Goal: Task Accomplishment & Management: Manage account settings

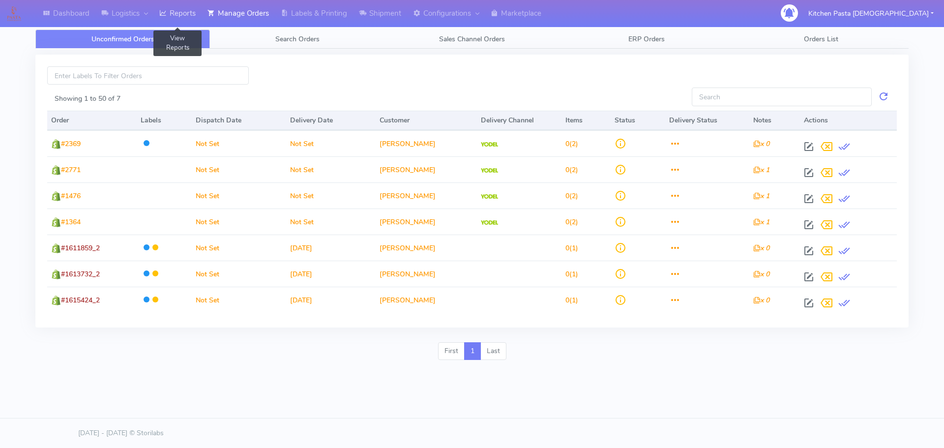
click at [176, 12] on link "Reports" at bounding box center [177, 13] width 48 height 27
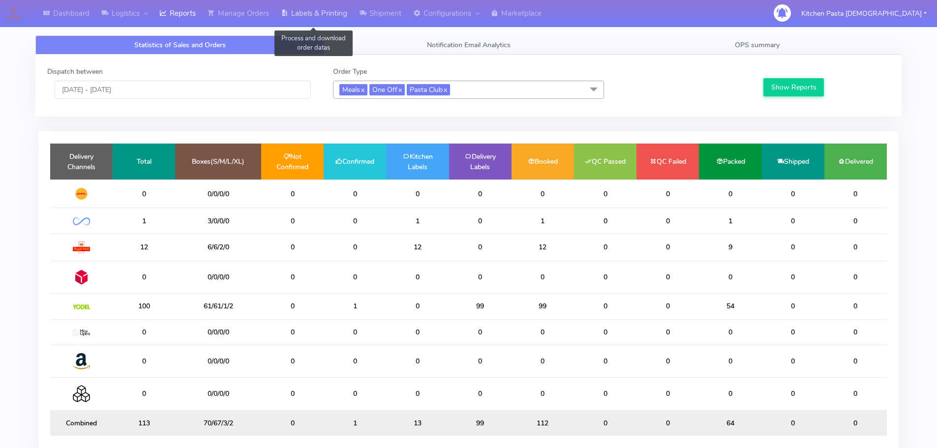
click at [332, 17] on link "Labels & Printing" at bounding box center [314, 13] width 78 height 27
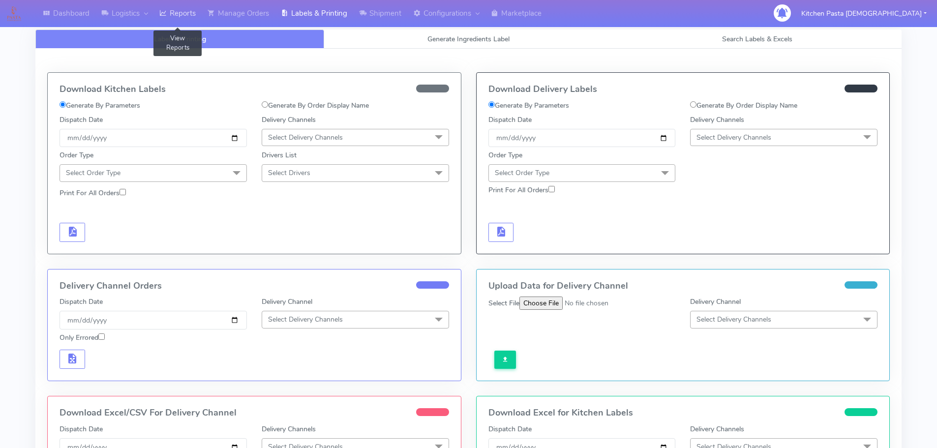
click at [178, 13] on link "Reports" at bounding box center [177, 13] width 48 height 27
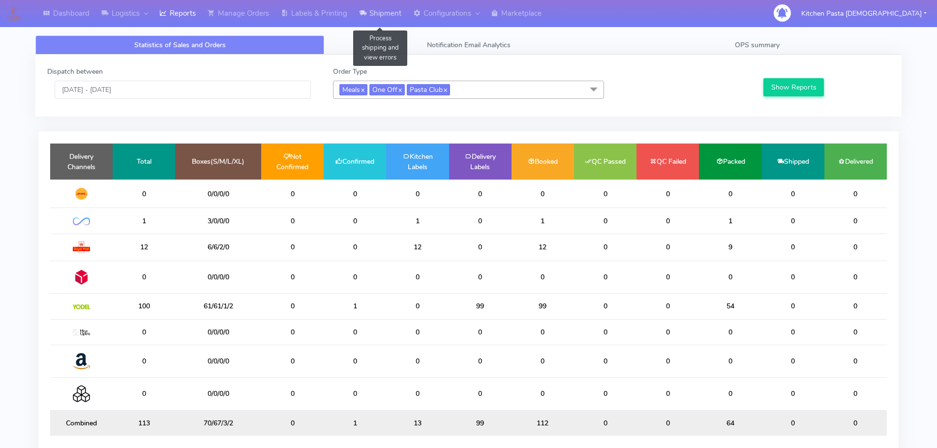
click at [365, 10] on icon at bounding box center [362, 13] width 7 height 10
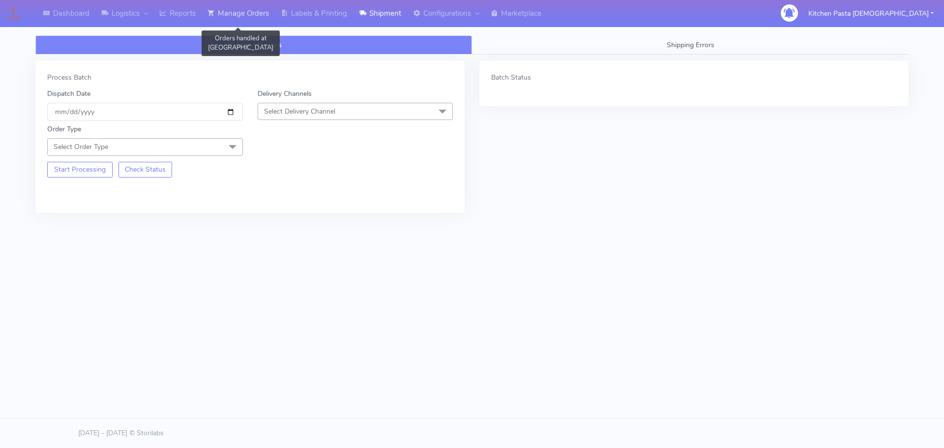
click at [268, 15] on link "Manage Orders" at bounding box center [238, 13] width 73 height 27
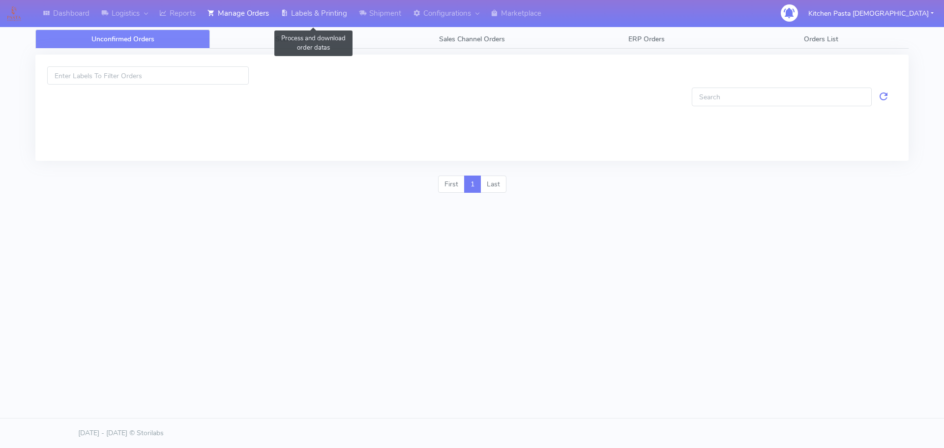
click at [296, 15] on link "Labels & Printing" at bounding box center [314, 13] width 78 height 27
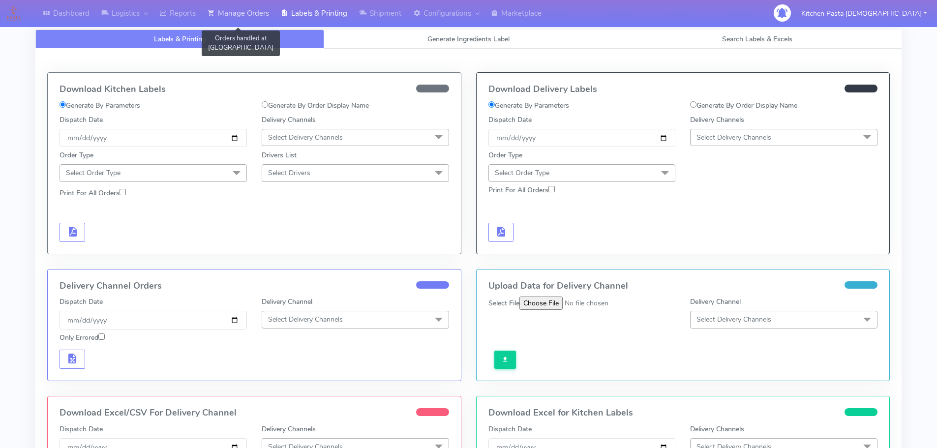
click at [256, 19] on link "Manage Orders" at bounding box center [238, 13] width 73 height 27
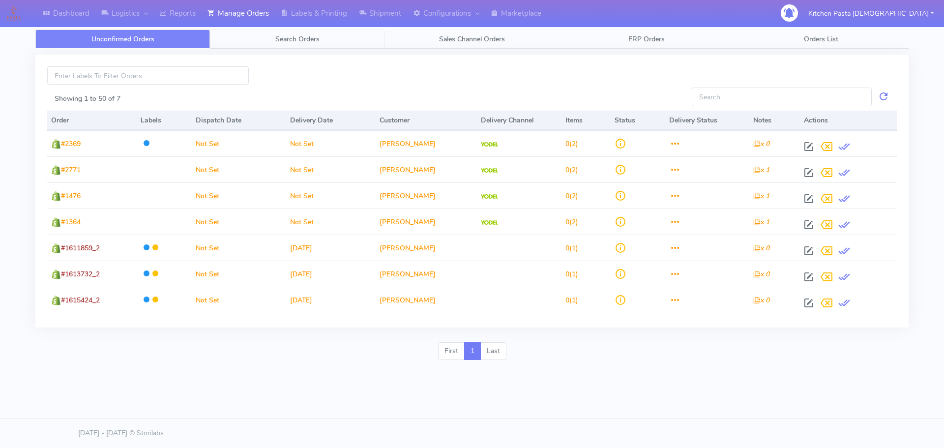
click at [300, 39] on span "Search Orders" at bounding box center [297, 38] width 44 height 9
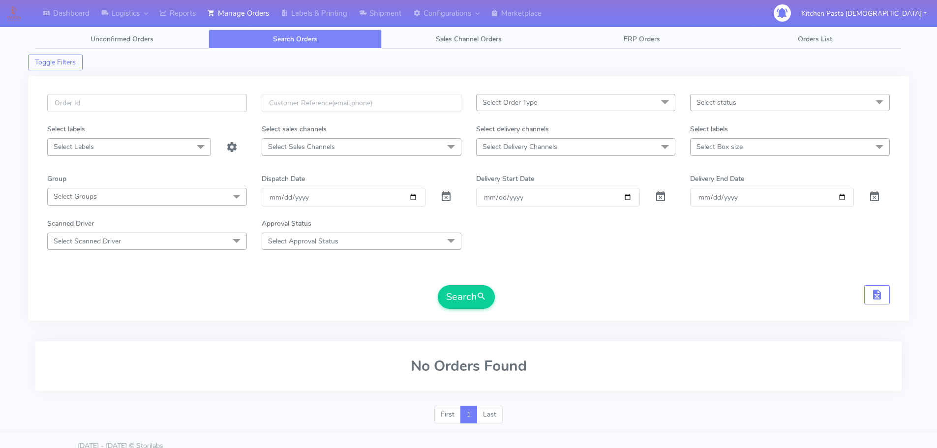
click at [125, 95] on input "text" at bounding box center [147, 103] width 200 height 18
type input "1617130"
click at [470, 296] on button "Search" at bounding box center [466, 297] width 57 height 24
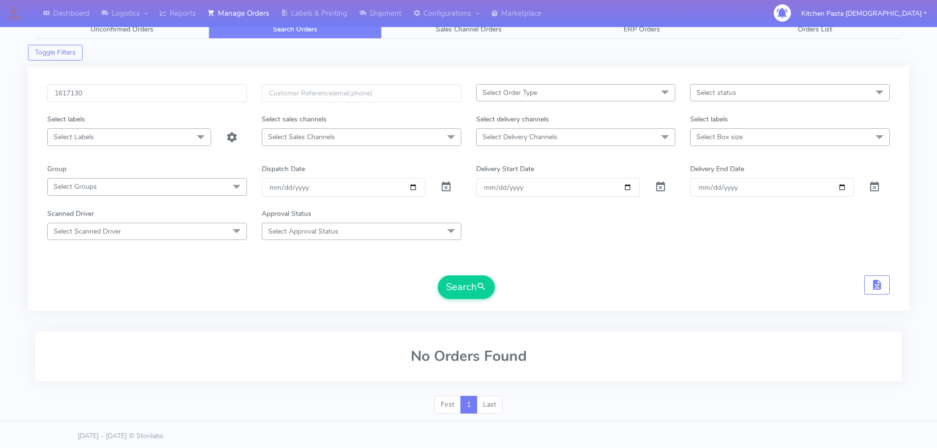
scroll to position [13, 0]
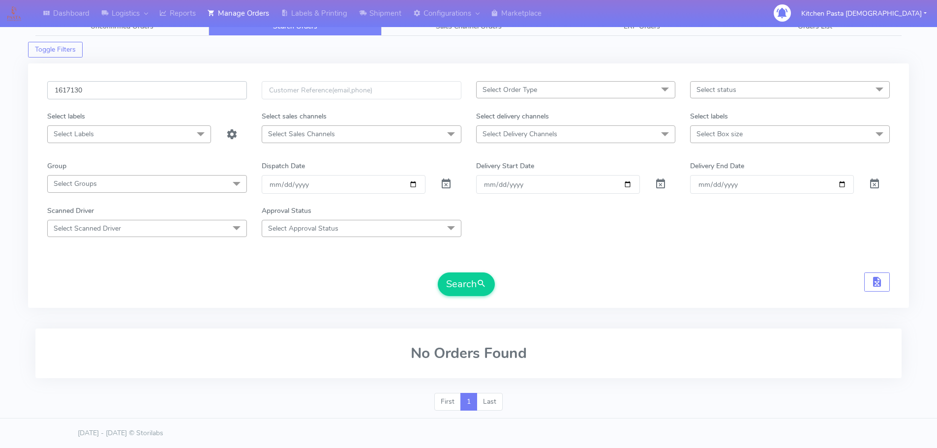
drag, startPoint x: 160, startPoint y: 91, endPoint x: 14, endPoint y: 91, distance: 146.0
click at [14, 91] on div "Dashboard Logistics London Logistics Reports Manage Orders Labels & Printing Sh…" at bounding box center [468, 211] width 937 height 413
click at [205, 18] on link "Manage Orders" at bounding box center [238, 13] width 73 height 27
click at [184, 18] on link "Reports" at bounding box center [177, 13] width 48 height 27
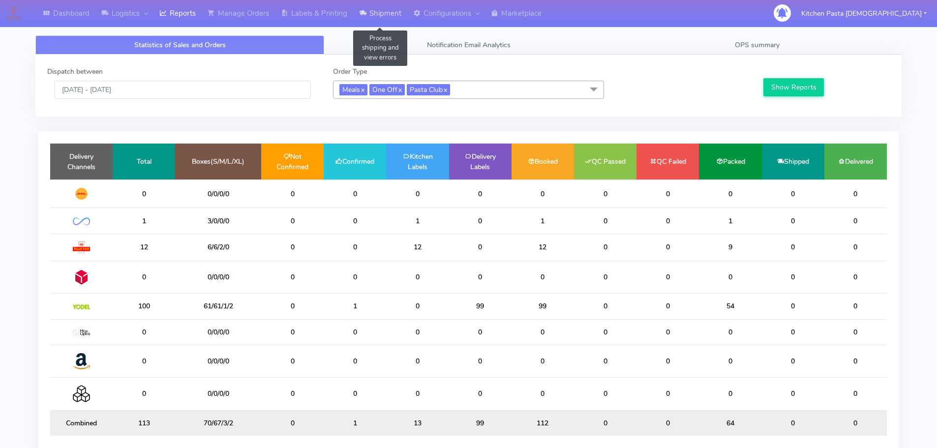
click at [400, 17] on link "Shipment" at bounding box center [380, 13] width 54 height 27
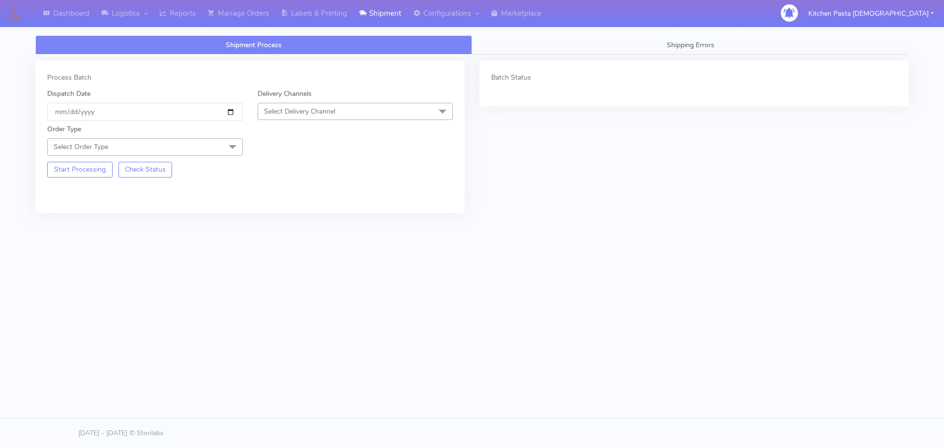
drag, startPoint x: 352, startPoint y: 97, endPoint x: 341, endPoint y: 118, distance: 24.0
click at [352, 96] on div "Delivery Channels Select Delivery Channel DHL OnFleet Royal Mail DPD Yodel MaxO…" at bounding box center [355, 104] width 210 height 32
click at [340, 120] on span "Select Delivery Channel" at bounding box center [356, 111] width 196 height 17
click at [289, 222] on div "Yodel" at bounding box center [355, 222] width 185 height 10
click at [187, 148] on span "Select Order Type" at bounding box center [145, 146] width 196 height 17
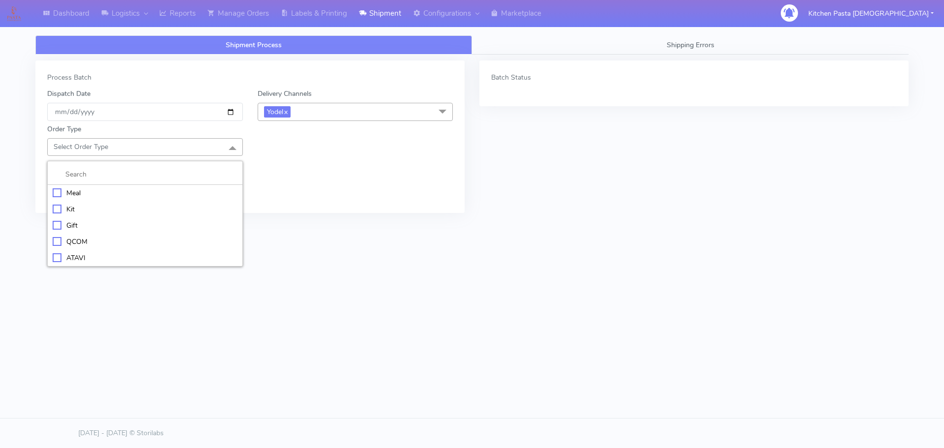
click at [137, 186] on li "Meal" at bounding box center [145, 193] width 195 height 16
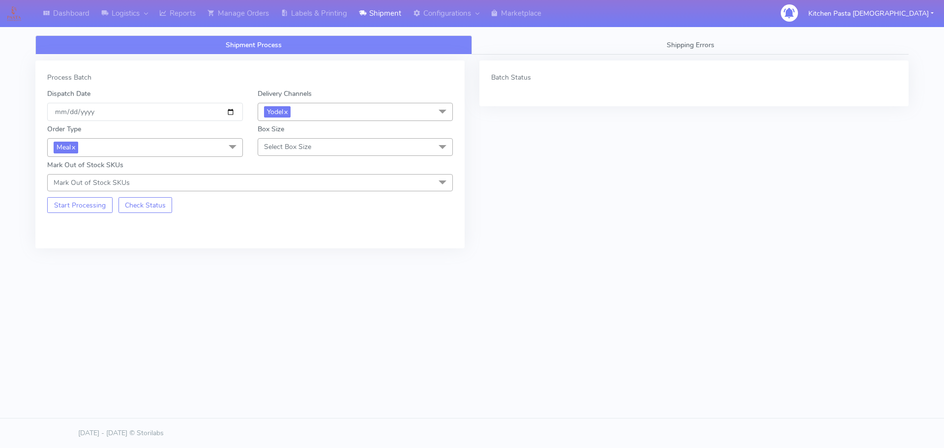
click at [237, 150] on span at bounding box center [233, 147] width 20 height 19
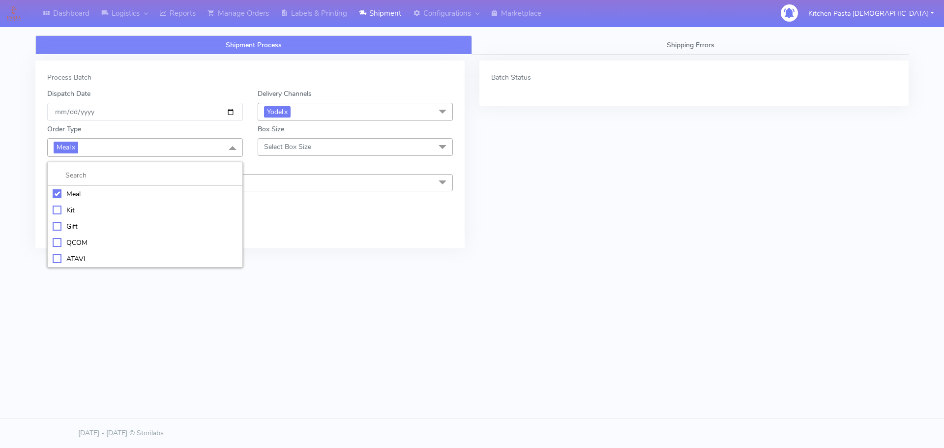
click at [321, 145] on span "Select Box Size" at bounding box center [356, 146] width 196 height 17
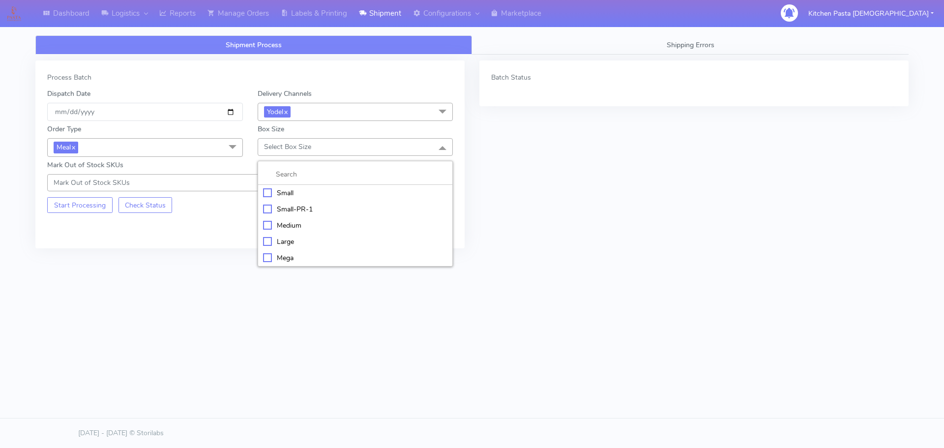
click at [290, 225] on div "Medium" at bounding box center [355, 225] width 185 height 10
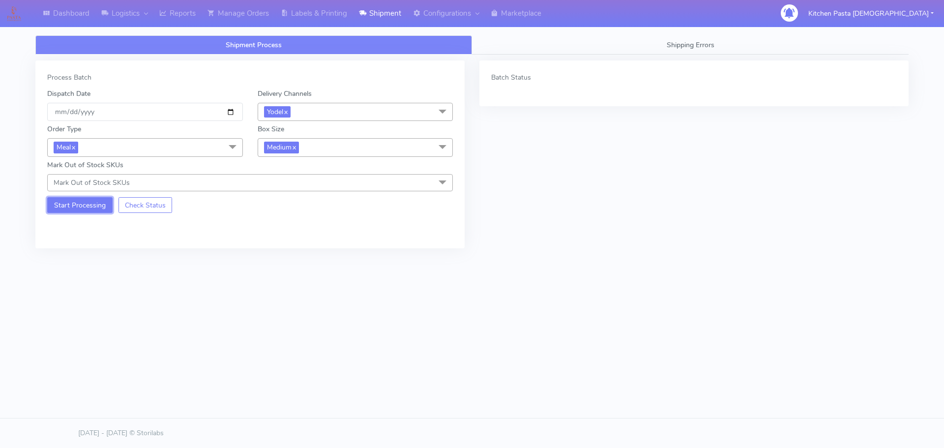
click at [100, 211] on button "Start Processing" at bounding box center [79, 205] width 65 height 16
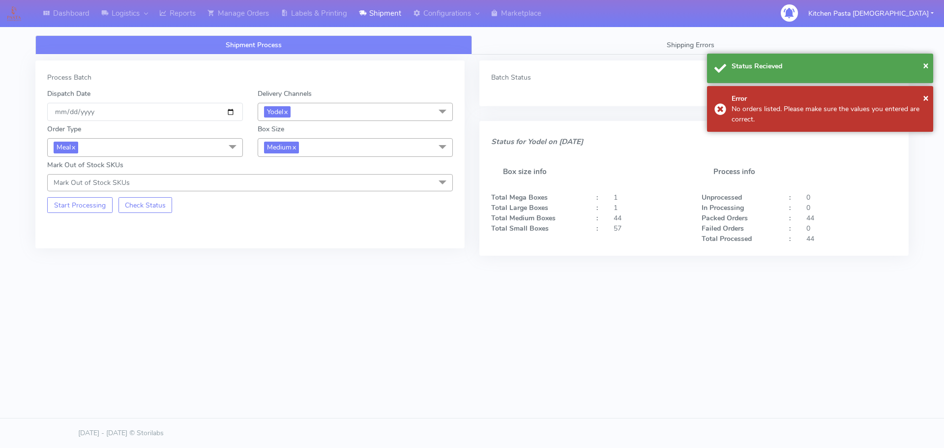
click at [269, 141] on span "Medium x" at bounding box center [356, 147] width 196 height 18
click at [292, 195] on div "Small" at bounding box center [355, 194] width 185 height 10
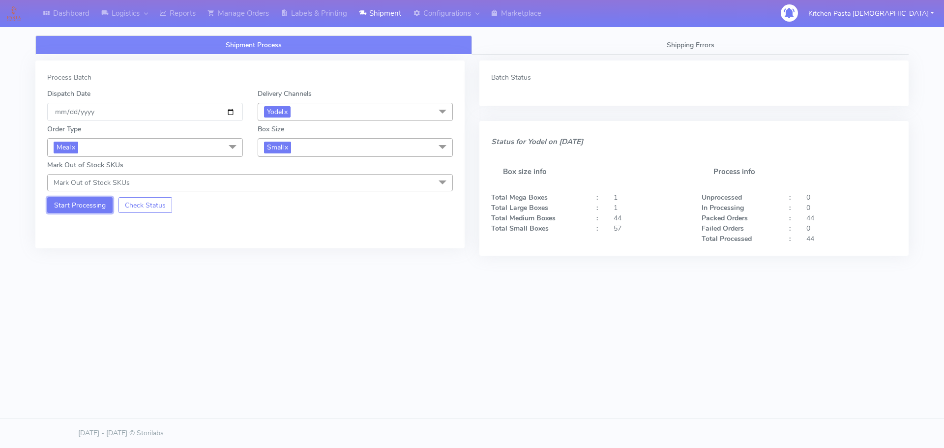
click at [82, 199] on button "Start Processing" at bounding box center [79, 205] width 65 height 16
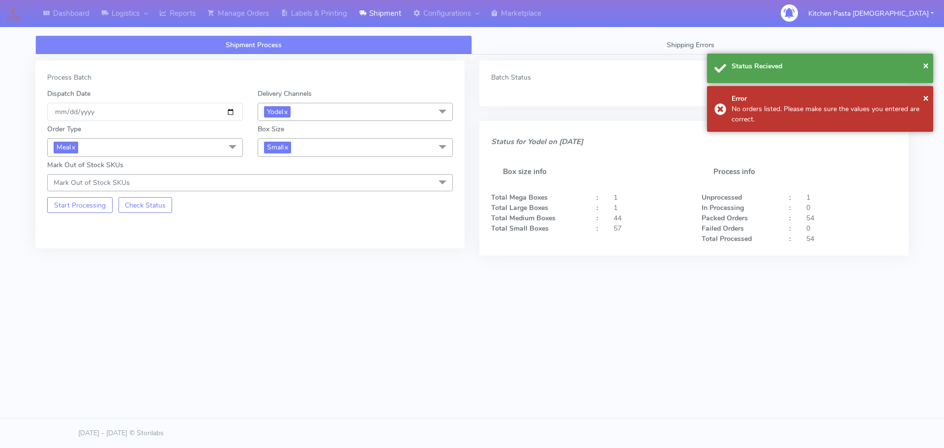
click at [287, 159] on div "Order Type Meal x Meal Kit Gift QCOM ATAVI Box Size Small x Small Small-PR-1 Me…" at bounding box center [250, 156] width 420 height 70
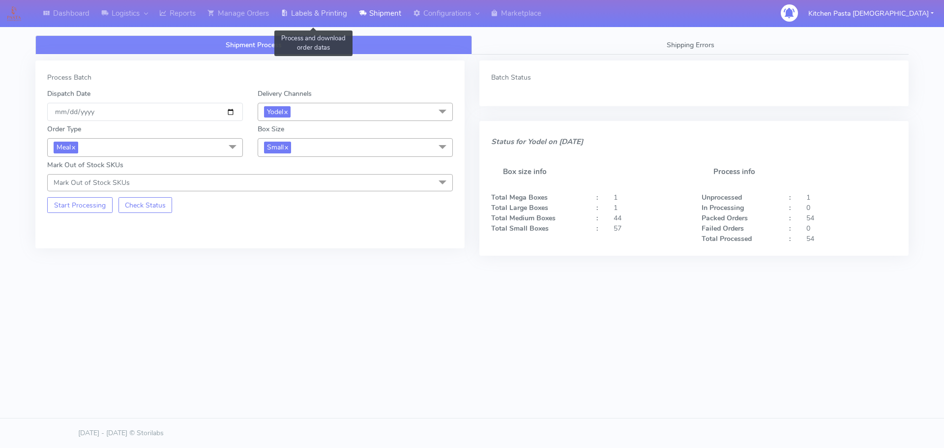
click at [338, 7] on link "Labels & Printing" at bounding box center [314, 13] width 78 height 27
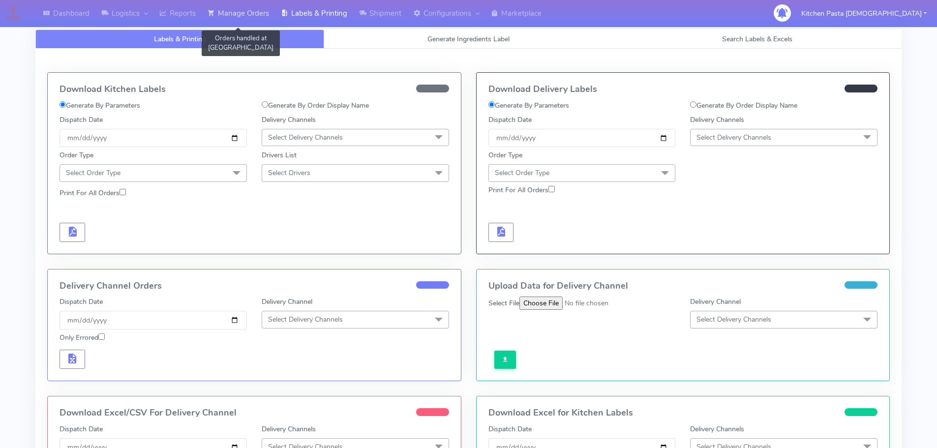
click at [256, 4] on link "Manage Orders" at bounding box center [238, 13] width 73 height 27
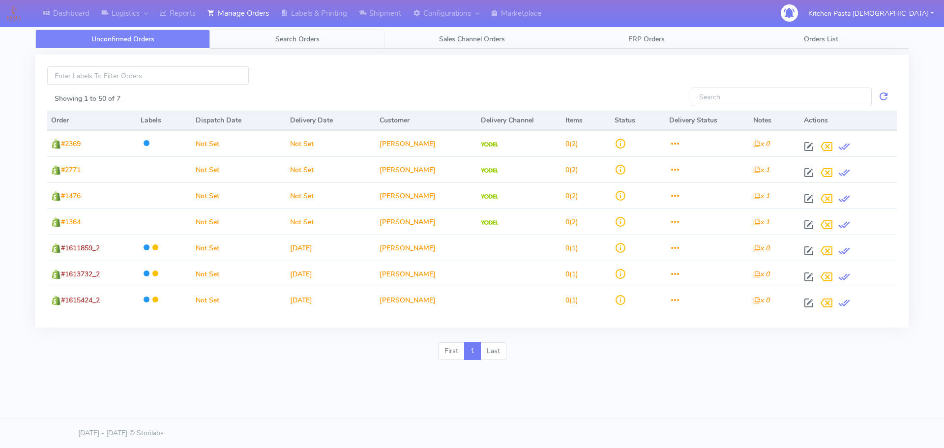
click at [287, 34] on span "Search Orders" at bounding box center [297, 38] width 44 height 9
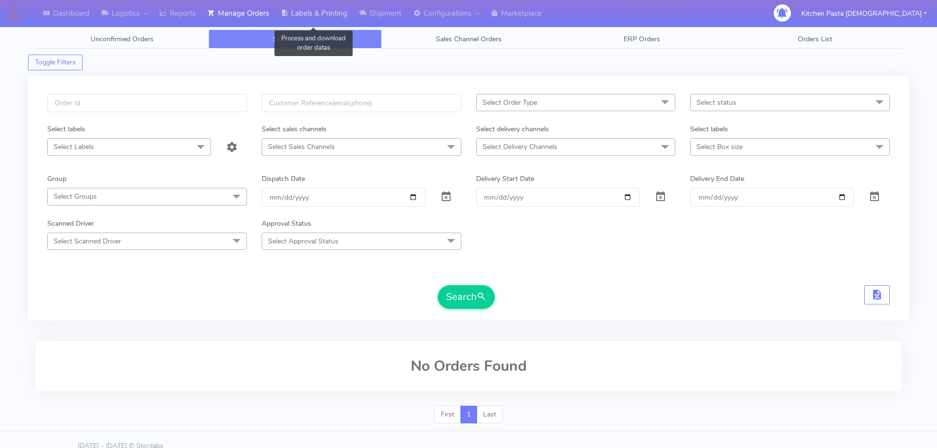
click at [350, 6] on link "Labels & Printing" at bounding box center [314, 13] width 78 height 27
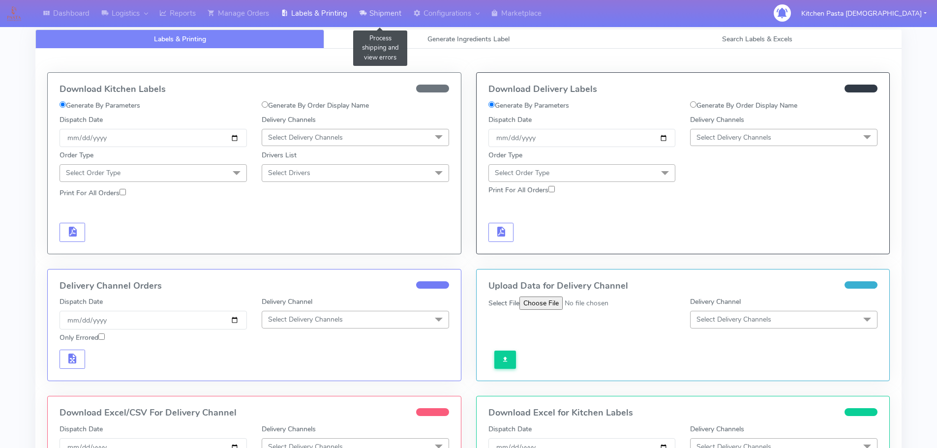
click at [367, 3] on link "Shipment" at bounding box center [380, 13] width 54 height 27
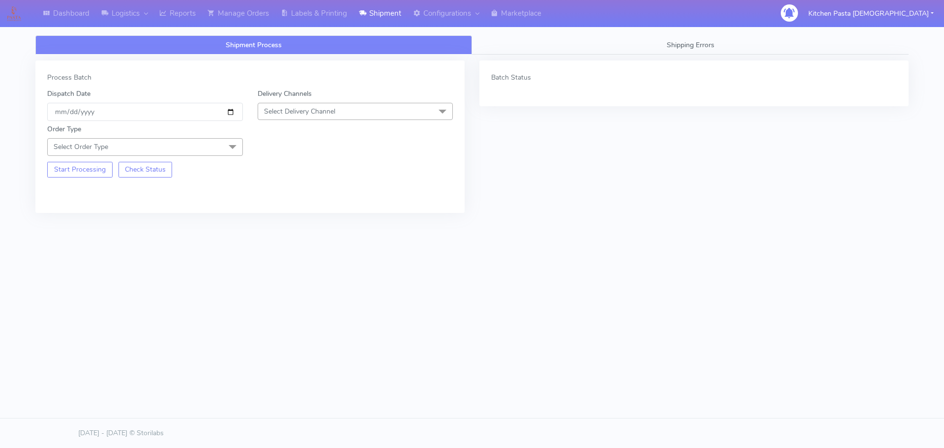
click at [324, 108] on span "Select Delivery Channel" at bounding box center [299, 111] width 71 height 9
click at [269, 221] on div "Yodel" at bounding box center [355, 222] width 185 height 10
click at [216, 149] on span "Select Order Type" at bounding box center [145, 146] width 196 height 17
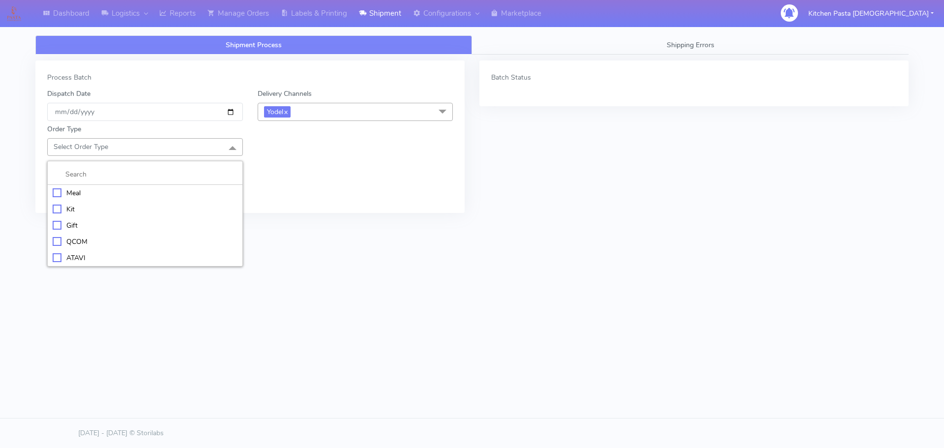
click at [153, 197] on div "Meal" at bounding box center [145, 193] width 185 height 10
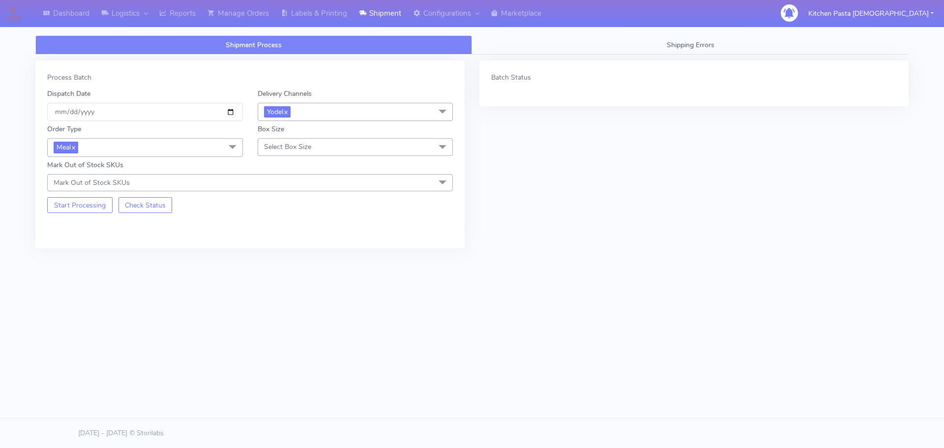
click at [258, 145] on span "Select Box Size" at bounding box center [356, 146] width 196 height 17
click at [269, 246] on div "Large" at bounding box center [355, 241] width 185 height 10
click at [110, 202] on button "Start Processing" at bounding box center [79, 205] width 65 height 16
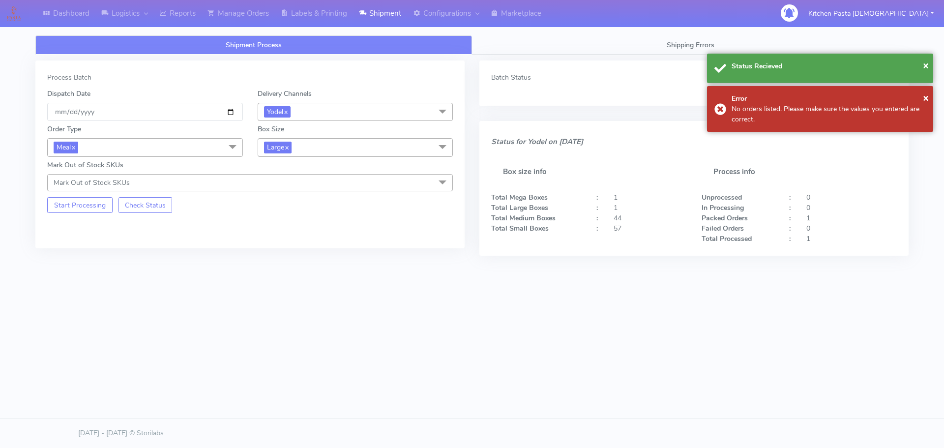
click at [294, 149] on span "Large x" at bounding box center [356, 147] width 196 height 18
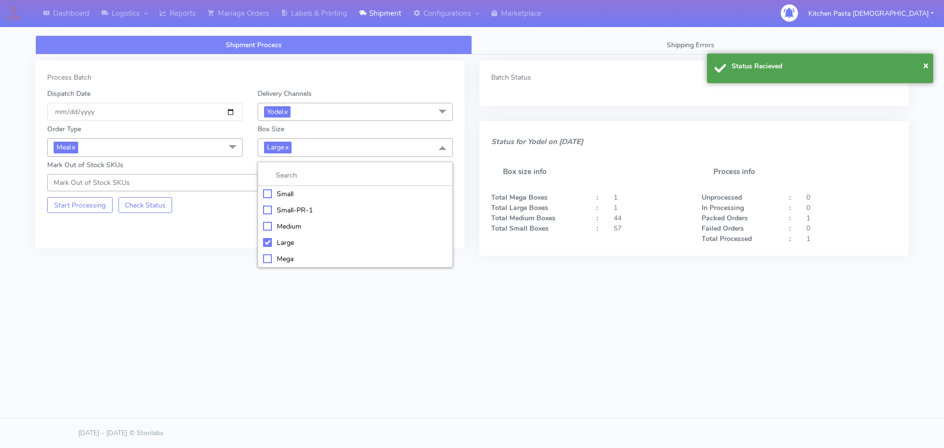
click at [276, 257] on div "Mega" at bounding box center [355, 259] width 185 height 10
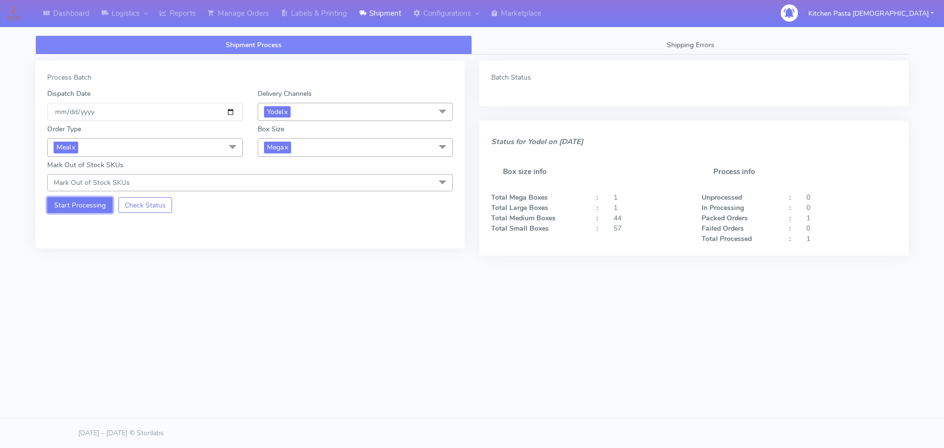
click at [73, 209] on button "Start Processing" at bounding box center [79, 205] width 65 height 16
click at [382, 1] on link "Shipment" at bounding box center [380, 13] width 54 height 27
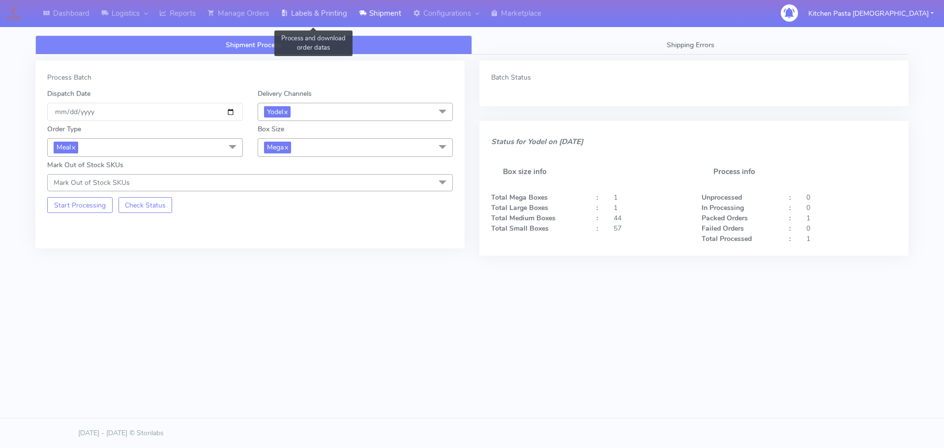
click at [339, 16] on link "Labels & Printing" at bounding box center [314, 13] width 78 height 27
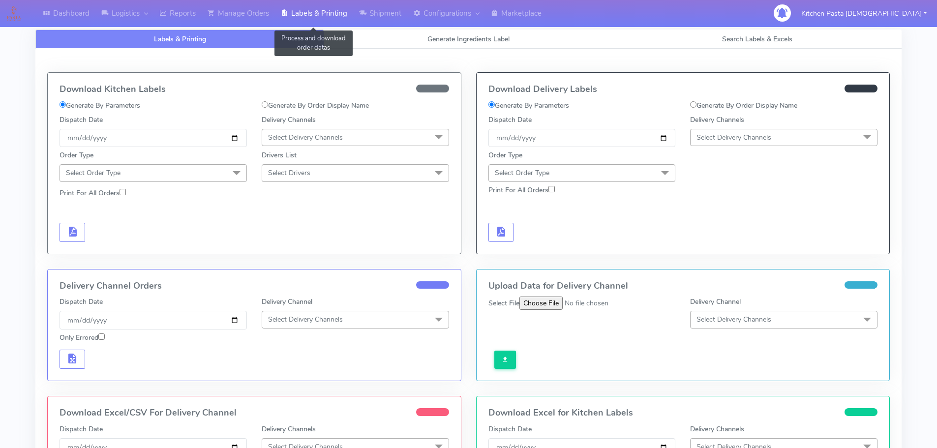
select select "All"
click at [777, 49] on div "Download Kitchen Labels Generate By Parameters Generate By Order Display Name D…" at bounding box center [468, 308] width 866 height 518
click at [777, 34] on span "Search Labels & Excels" at bounding box center [757, 38] width 70 height 9
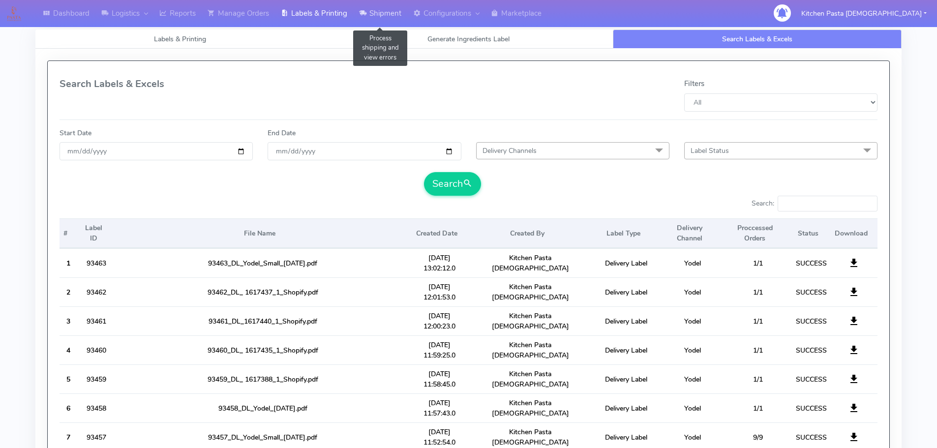
click at [399, 14] on link "Shipment" at bounding box center [380, 13] width 54 height 27
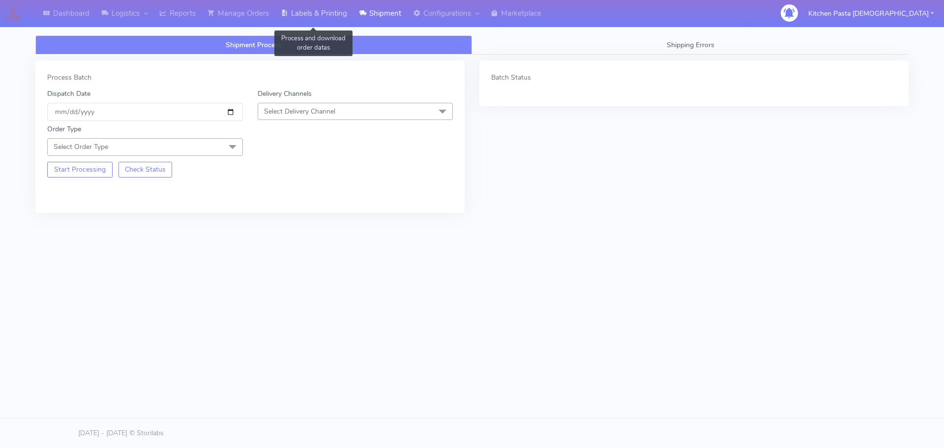
click at [285, 20] on link "Labels & Printing" at bounding box center [314, 13] width 78 height 27
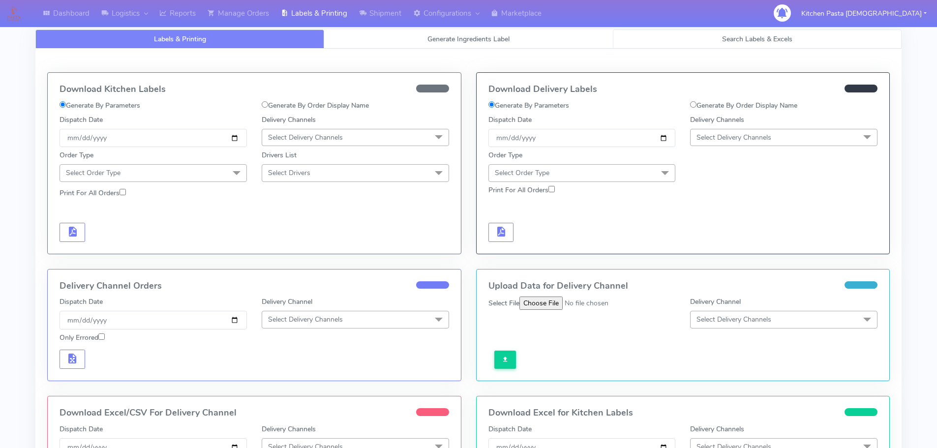
click at [729, 42] on span "Search Labels & Excels" at bounding box center [757, 38] width 70 height 9
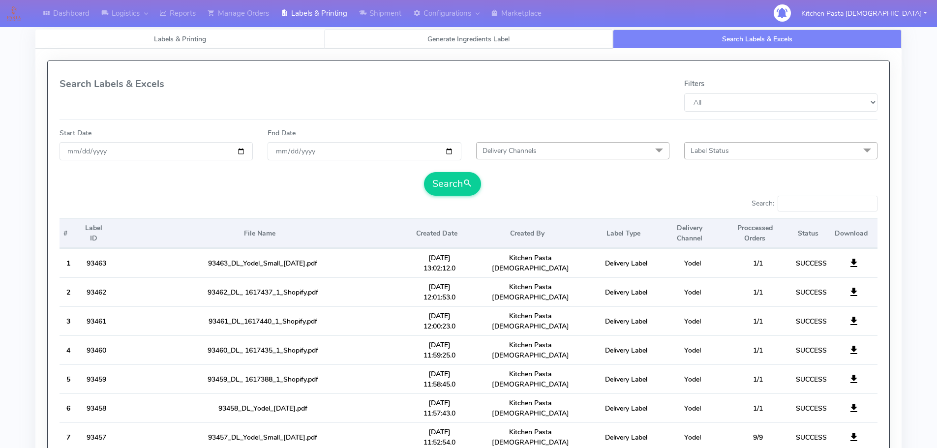
click at [461, 41] on span "Generate Ingredients Label" at bounding box center [468, 38] width 82 height 9
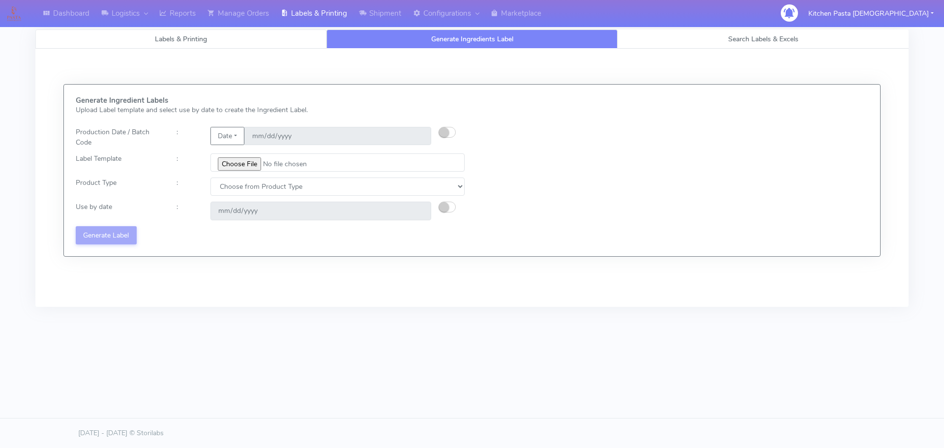
click at [263, 39] on link "Labels & Printing" at bounding box center [180, 38] width 291 height 19
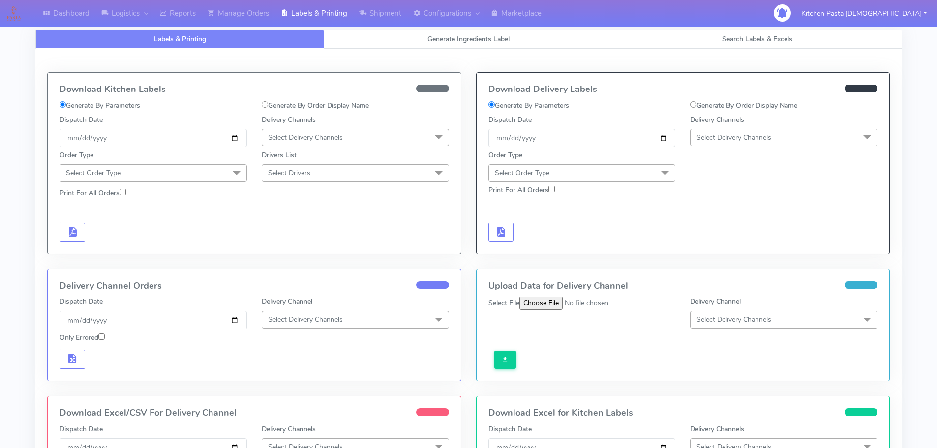
click at [729, 132] on span "Select Delivery Channels" at bounding box center [783, 137] width 187 height 17
click at [630, 166] on span "Select Order Type" at bounding box center [581, 172] width 187 height 17
click at [555, 222] on div "Meal" at bounding box center [582, 219] width 176 height 10
click at [761, 141] on span "Select Delivery Channels" at bounding box center [733, 137] width 75 height 9
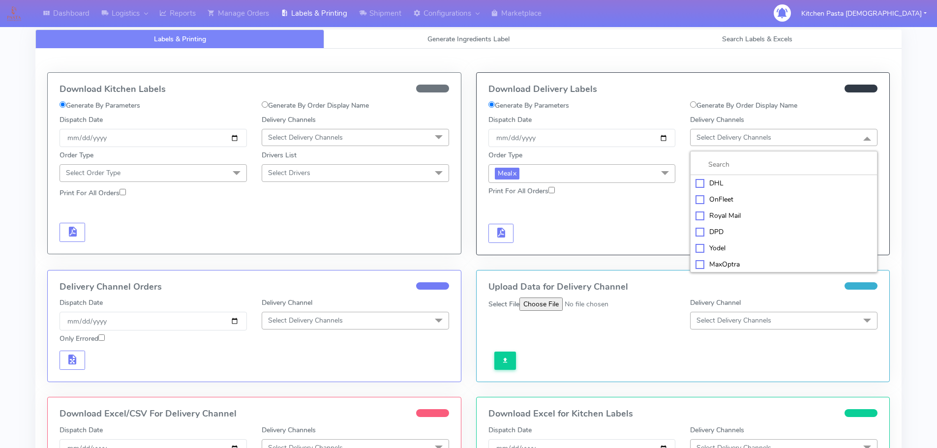
click at [718, 247] on div "Yodel" at bounding box center [783, 248] width 176 height 10
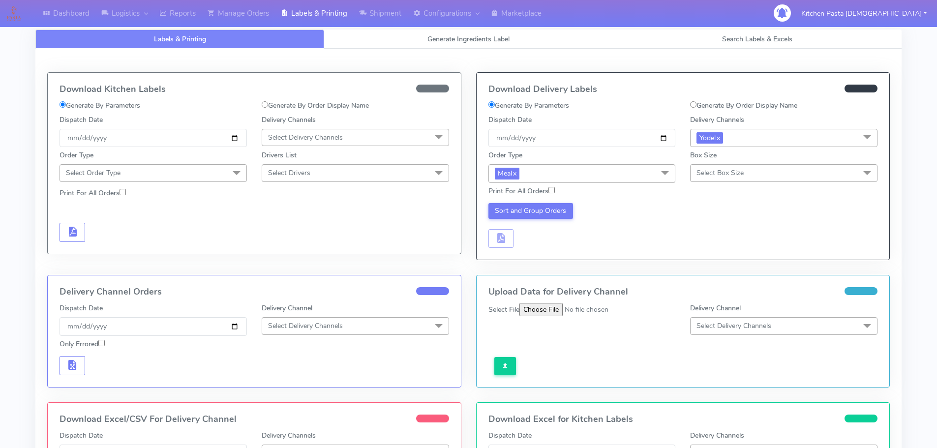
click at [736, 173] on span "Select Box Size" at bounding box center [719, 172] width 47 height 9
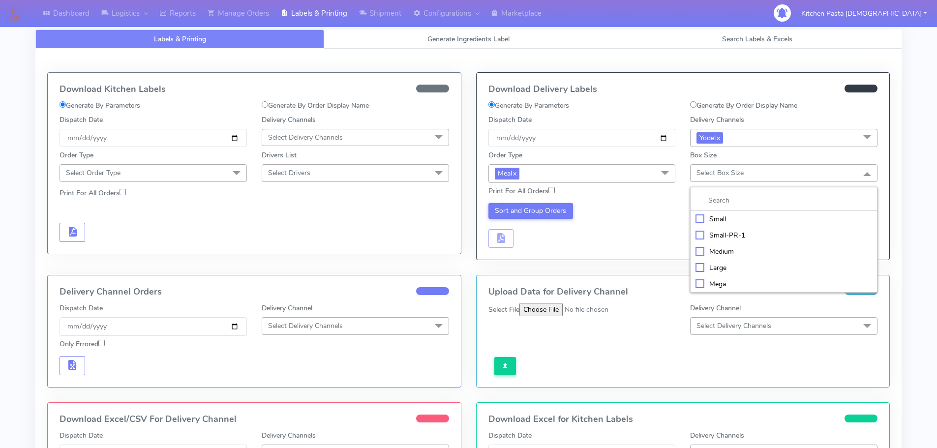
click at [719, 251] on div "Medium" at bounding box center [783, 251] width 176 height 10
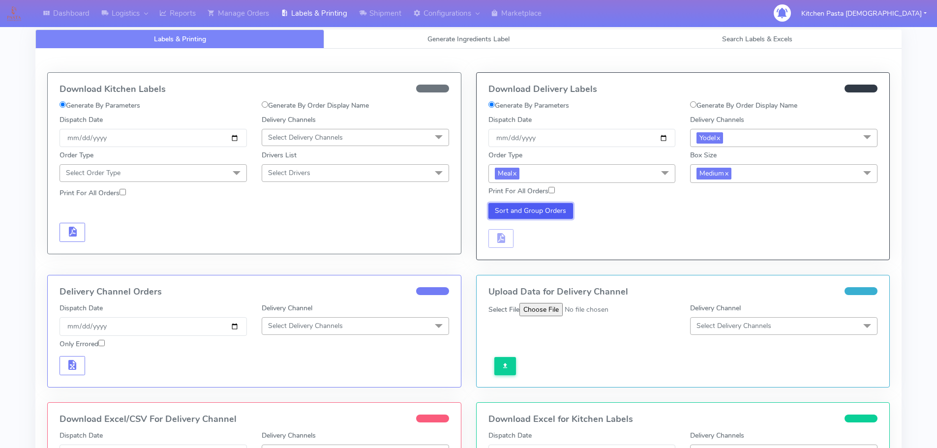
click at [540, 209] on button "Sort and Group Orders" at bounding box center [530, 211] width 85 height 16
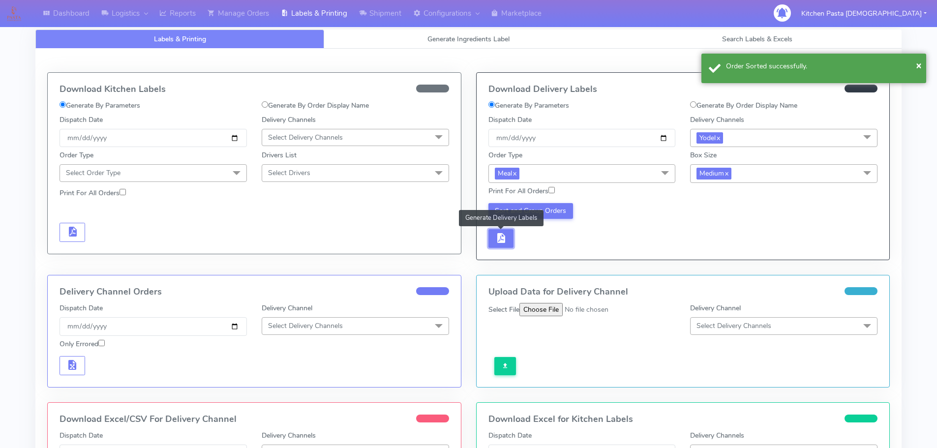
click at [506, 240] on span "button" at bounding box center [501, 239] width 12 height 9
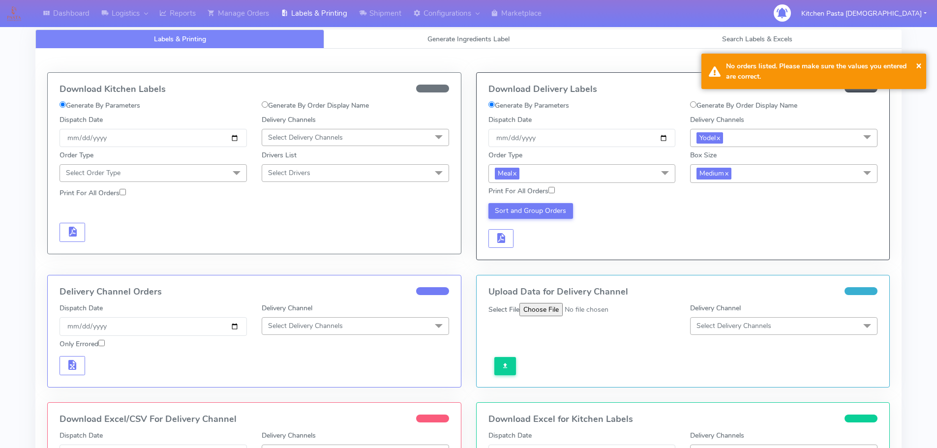
click at [746, 178] on span "Medium x" at bounding box center [783, 173] width 187 height 18
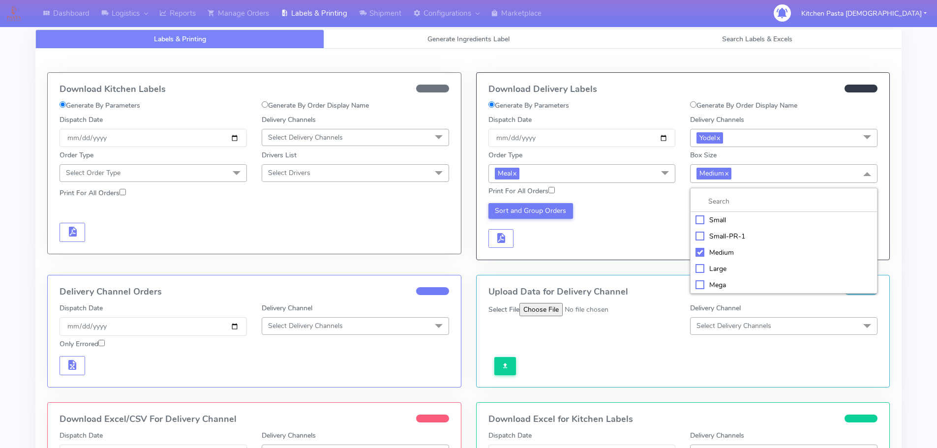
click at [732, 227] on li "Small" at bounding box center [783, 220] width 186 height 16
checkbox input "true"
checkbox input "false"
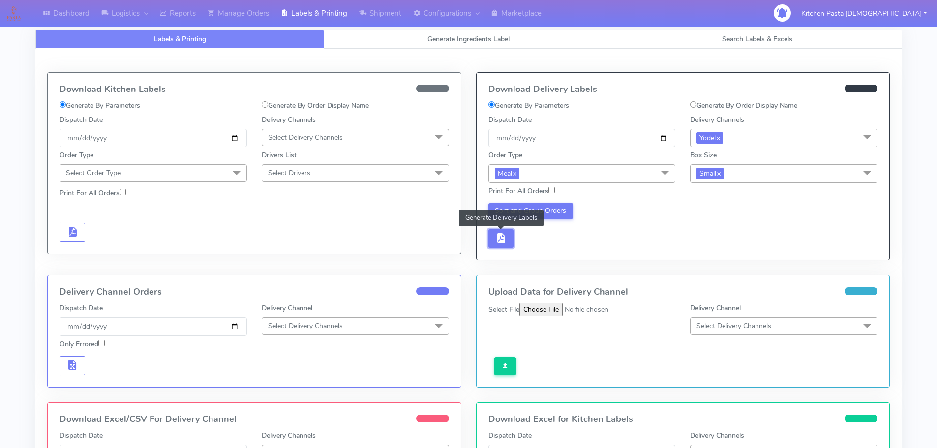
click at [504, 235] on span "button" at bounding box center [501, 239] width 12 height 9
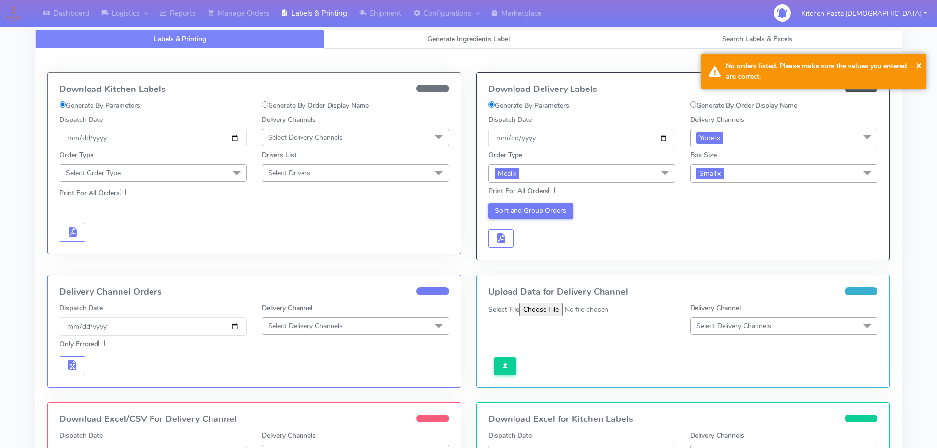
click at [524, 236] on div "Sort and Group Orders" at bounding box center [582, 225] width 202 height 45
click at [786, 166] on span "Small x" at bounding box center [783, 173] width 187 height 18
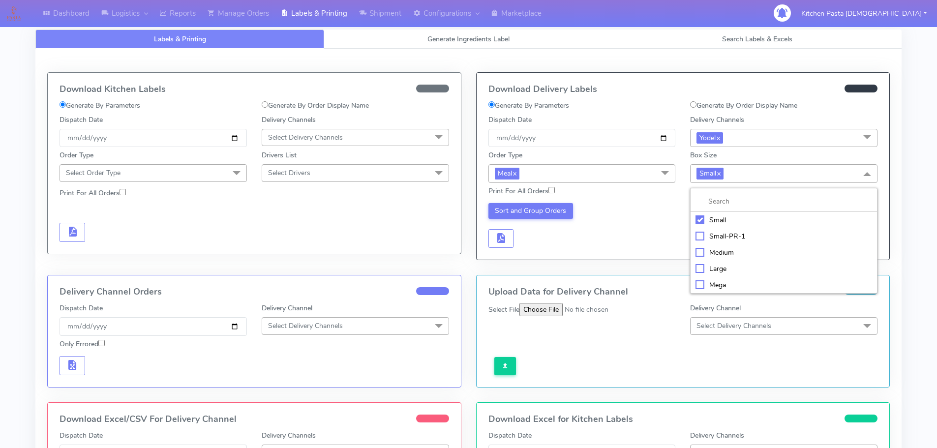
click at [716, 285] on div "Mega" at bounding box center [783, 285] width 176 height 10
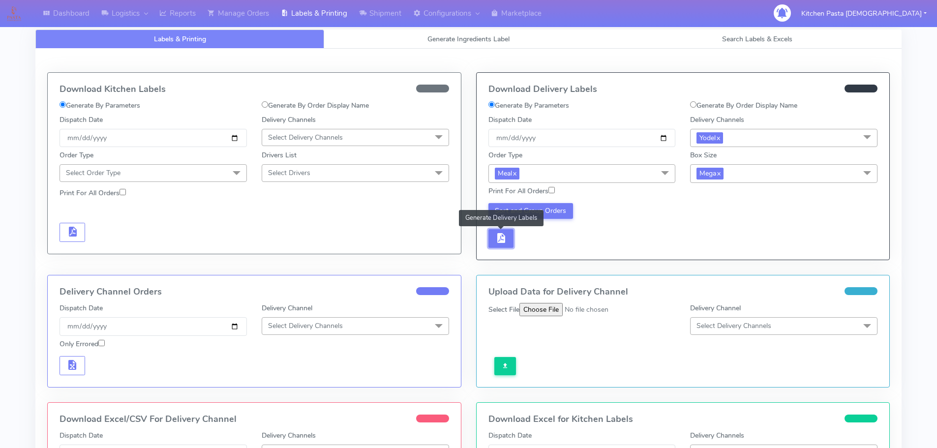
click at [493, 244] on button "button" at bounding box center [501, 238] width 26 height 19
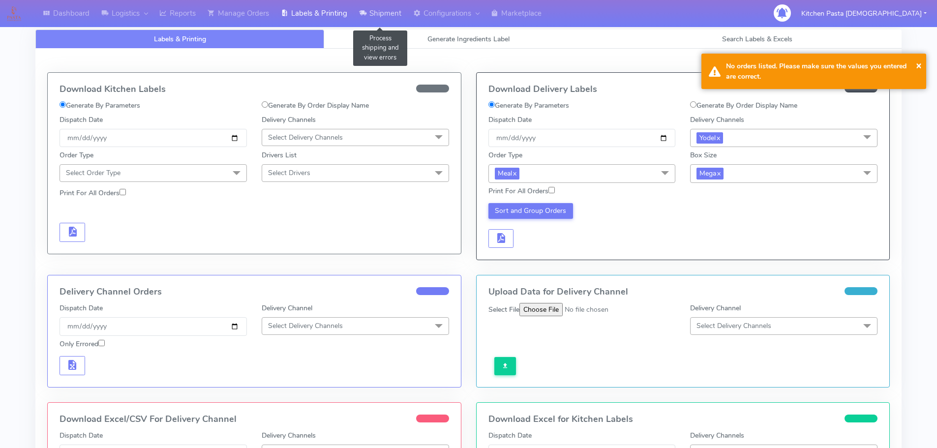
click at [397, 10] on link "Shipment" at bounding box center [380, 13] width 54 height 27
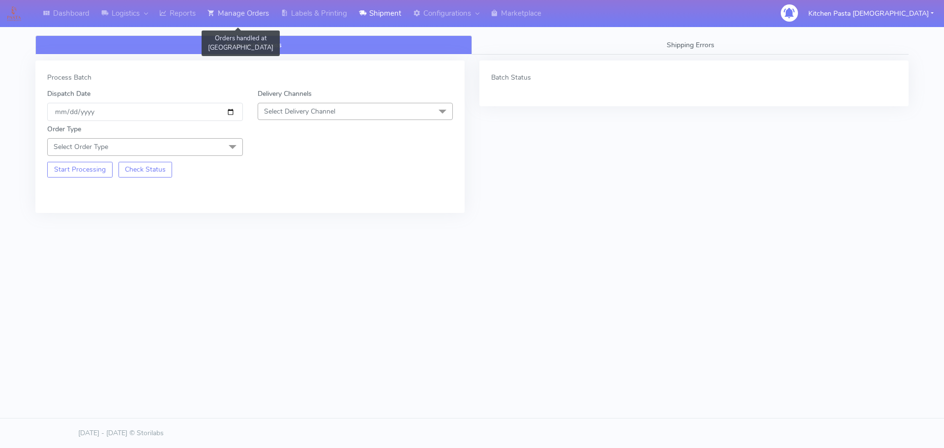
click at [261, 23] on link "Manage Orders" at bounding box center [238, 13] width 73 height 27
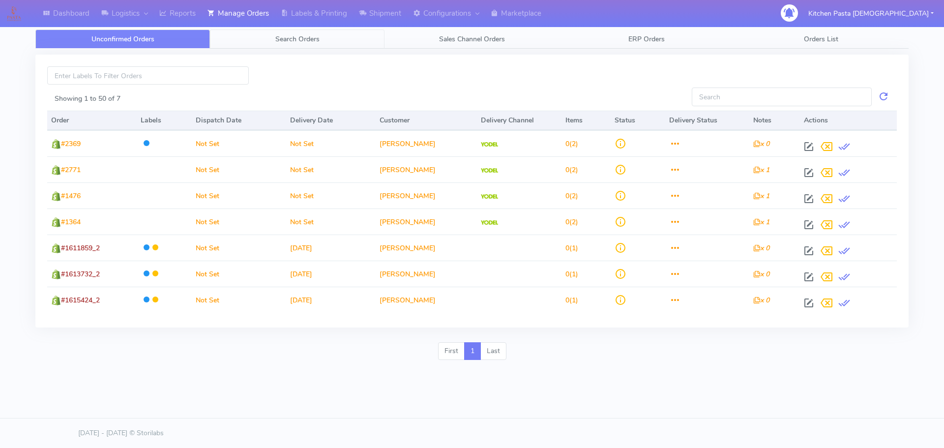
click at [317, 45] on link "Search Orders" at bounding box center [297, 38] width 175 height 19
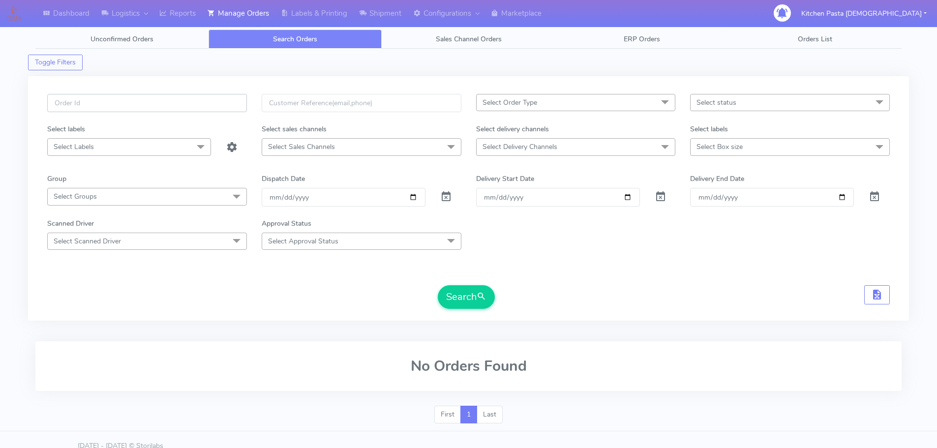
click at [205, 100] on input "text" at bounding box center [147, 103] width 200 height 18
type input "1614980"
click at [438, 285] on button "Search" at bounding box center [466, 297] width 57 height 24
click at [374, 17] on link "Shipment" at bounding box center [380, 13] width 54 height 27
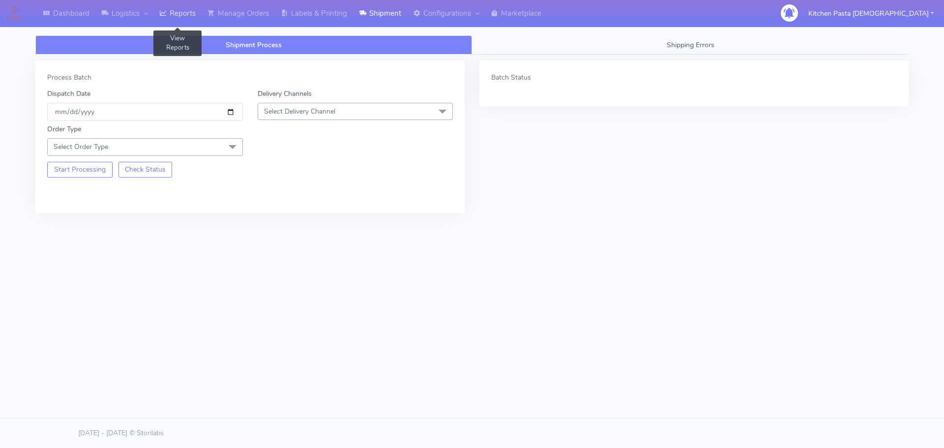
click at [174, 22] on link "Reports" at bounding box center [177, 13] width 48 height 27
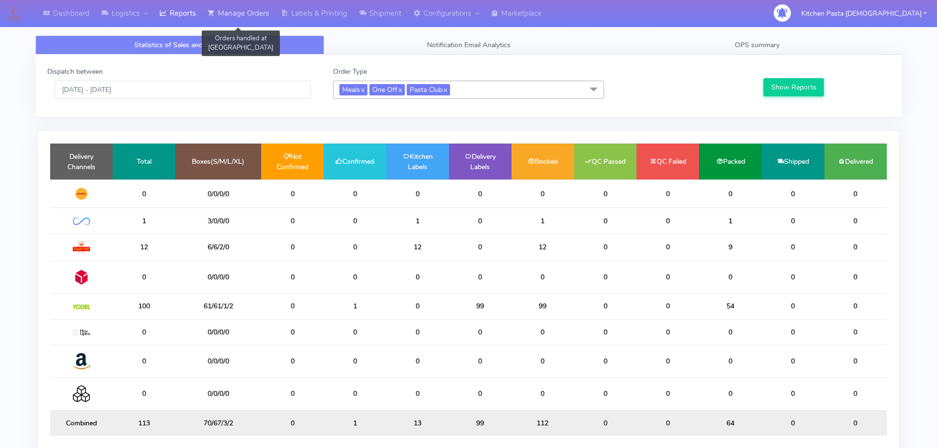
click at [234, 17] on link "Manage Orders" at bounding box center [238, 13] width 73 height 27
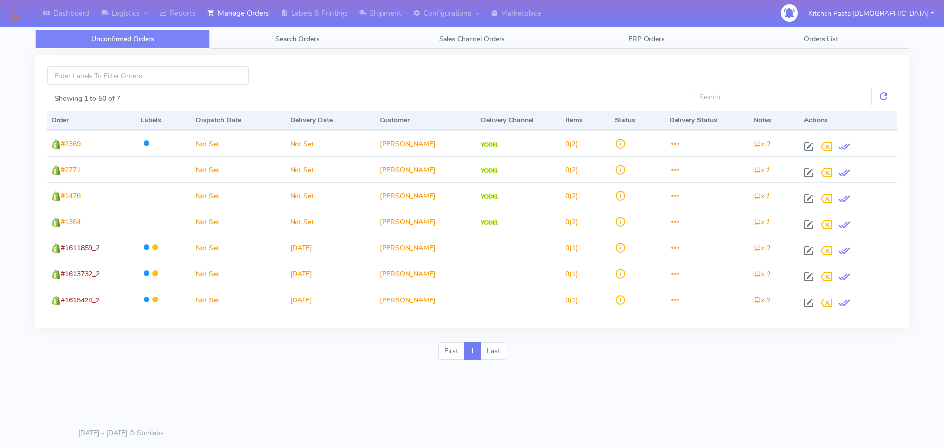
click at [317, 44] on link "Search Orders" at bounding box center [297, 38] width 175 height 19
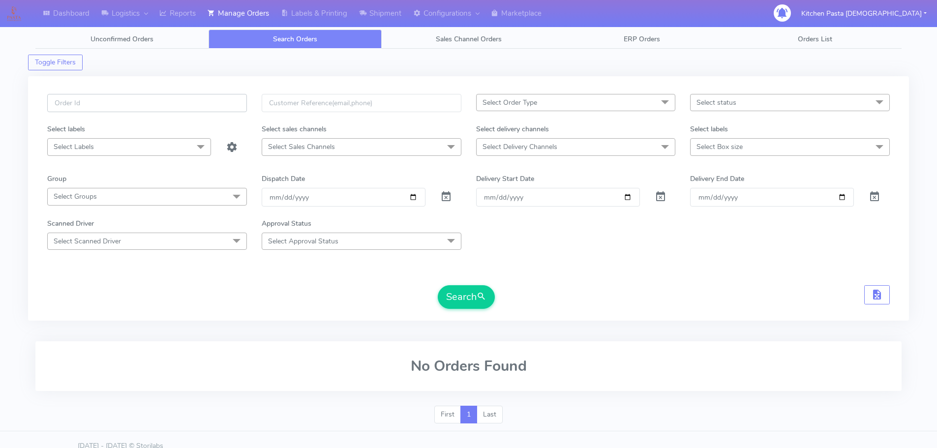
click at [222, 104] on input "text" at bounding box center [147, 103] width 200 height 18
type input "1617130"
click at [438, 285] on button "Search" at bounding box center [466, 297] width 57 height 24
click at [470, 306] on button "Search" at bounding box center [466, 297] width 57 height 24
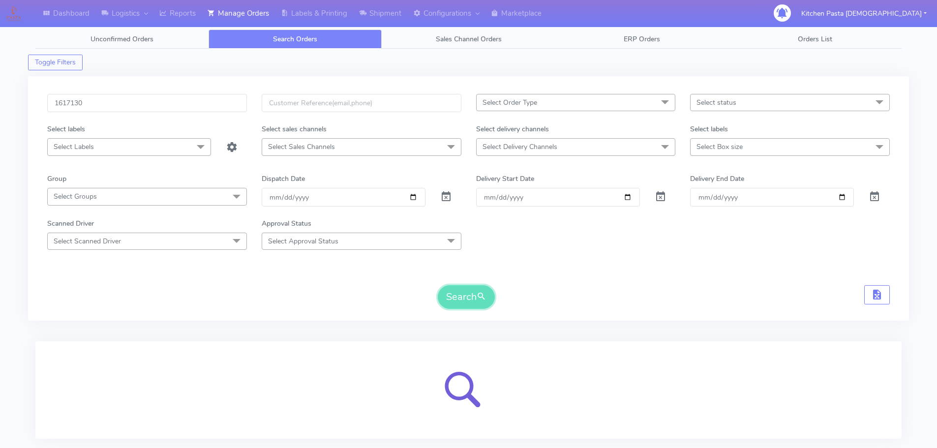
click at [470, 306] on button "Search" at bounding box center [466, 297] width 57 height 24
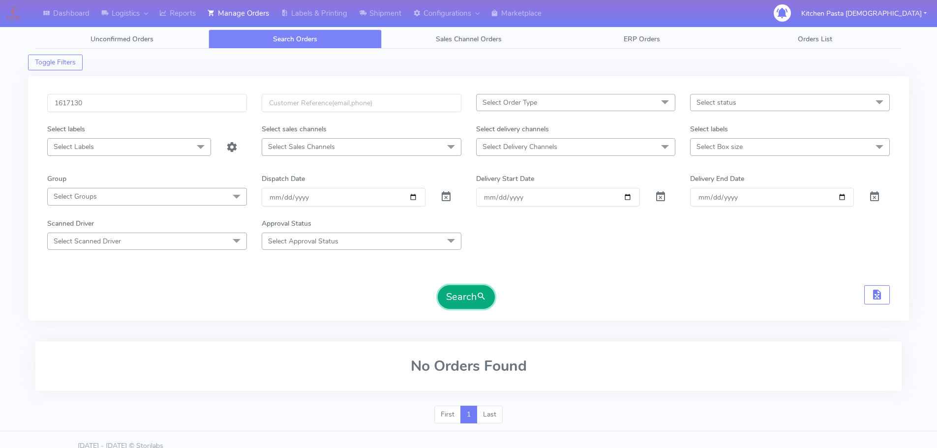
click at [470, 306] on button "Search" at bounding box center [466, 297] width 57 height 24
click at [449, 195] on span at bounding box center [446, 198] width 12 height 9
click at [455, 302] on button "Search" at bounding box center [466, 297] width 57 height 24
click at [132, 102] on input "1617130" at bounding box center [147, 103] width 200 height 18
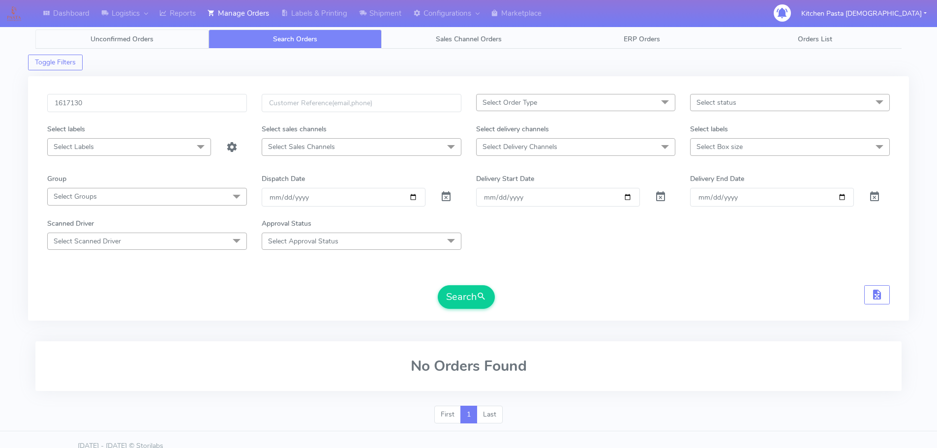
click at [132, 39] on span "Unconfirmed Orders" at bounding box center [121, 38] width 63 height 9
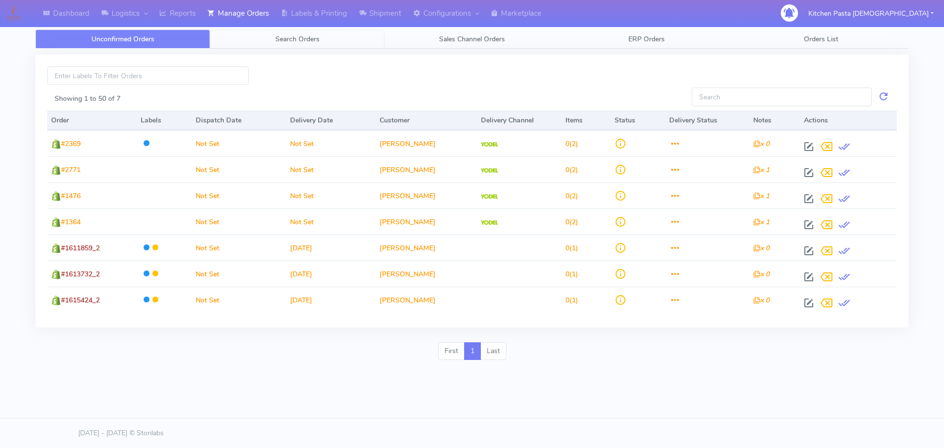
click at [251, 33] on link "Search Orders" at bounding box center [297, 38] width 175 height 19
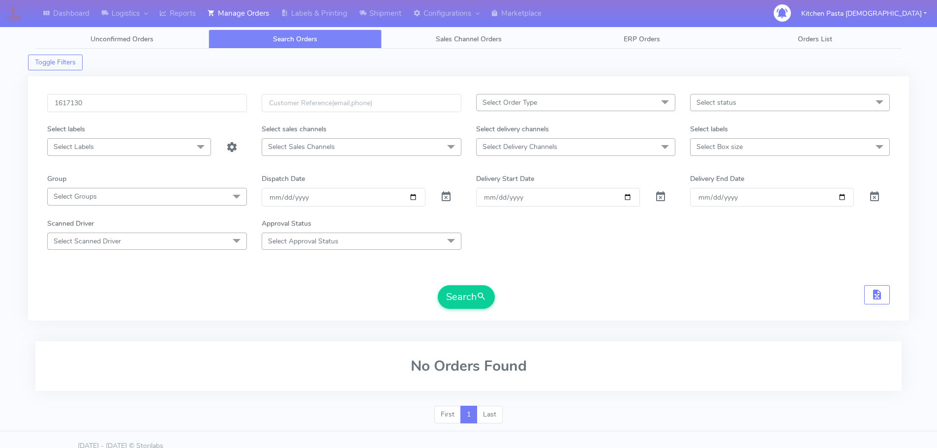
click at [618, 147] on span "Select Delivery Channels" at bounding box center [576, 146] width 200 height 17
click at [501, 281] on div "Yodel" at bounding box center [575, 278] width 189 height 10
checkbox input "true"
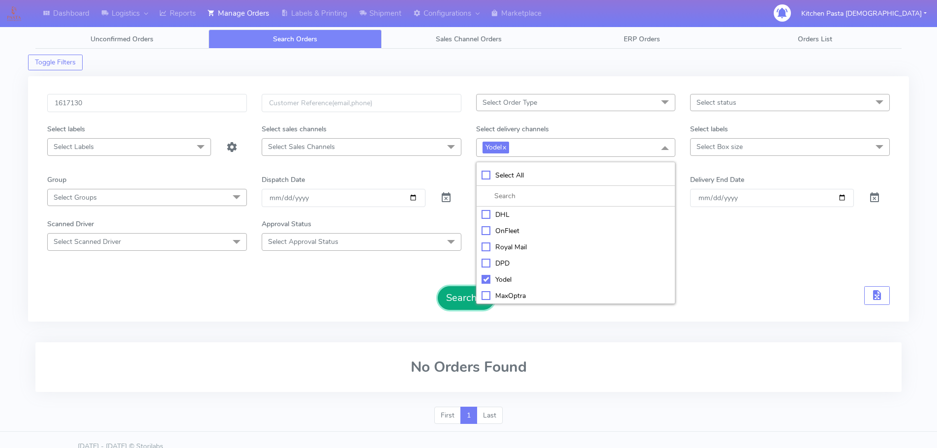
click at [457, 292] on button "Search" at bounding box center [466, 298] width 57 height 24
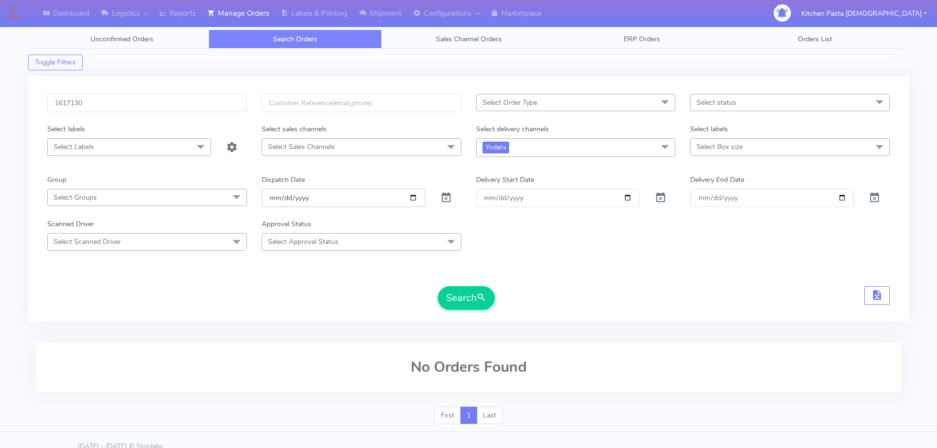
click at [413, 196] on input "date" at bounding box center [344, 198] width 164 height 18
type input "2025-08-06"
click at [435, 288] on div "Search" at bounding box center [468, 298] width 842 height 24
click at [449, 296] on button "Search" at bounding box center [466, 298] width 57 height 24
click at [462, 299] on button "Search" at bounding box center [466, 298] width 57 height 24
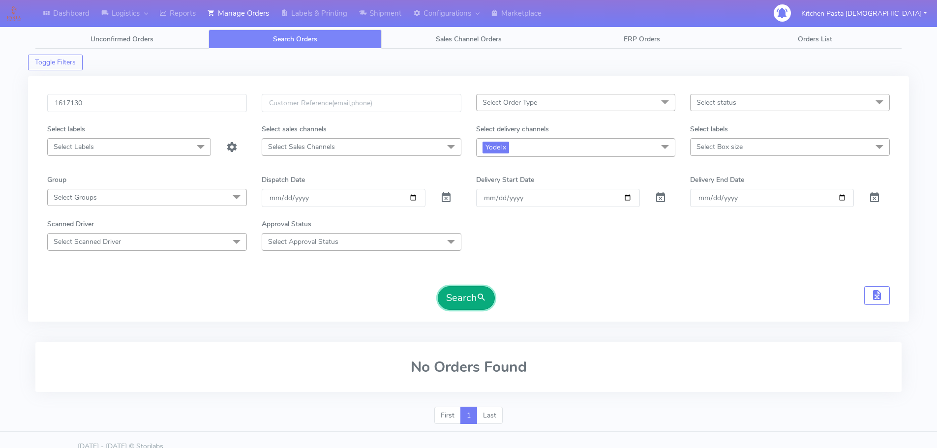
click at [462, 299] on button "Search" at bounding box center [466, 298] width 57 height 24
click at [123, 103] on input "1617130" at bounding box center [147, 103] width 200 height 18
type input "1614980"
click at [438, 286] on button "Search" at bounding box center [466, 298] width 57 height 24
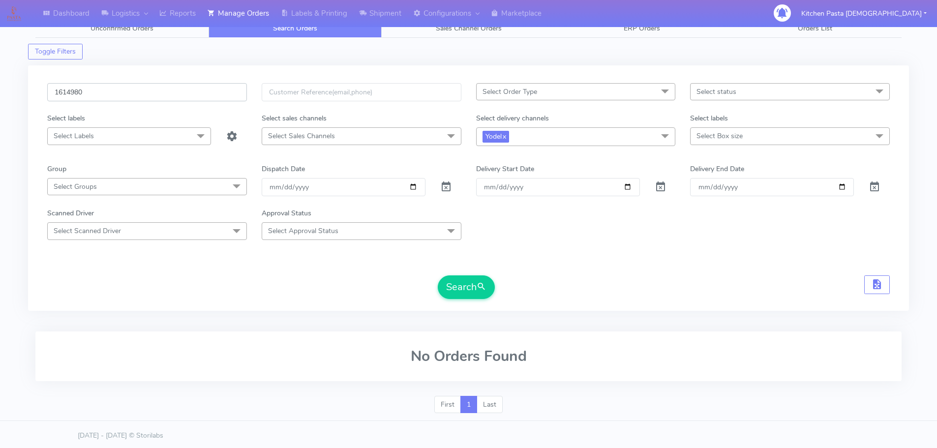
scroll to position [13, 0]
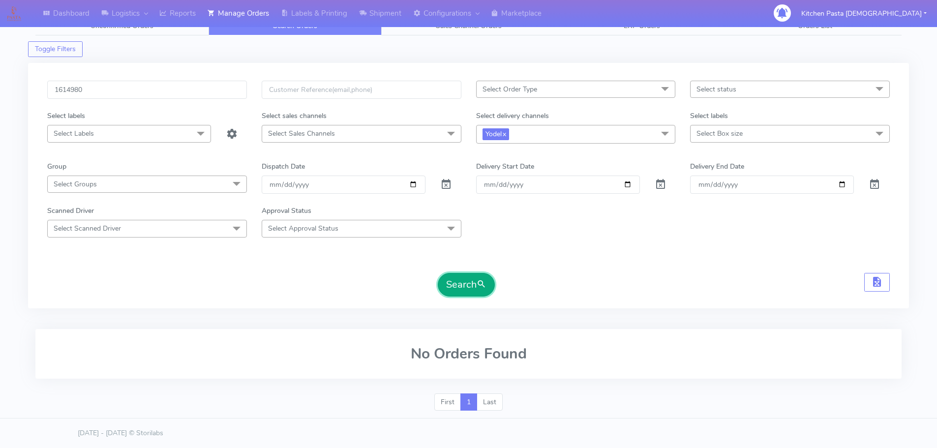
click at [465, 290] on button "Search" at bounding box center [466, 285] width 57 height 24
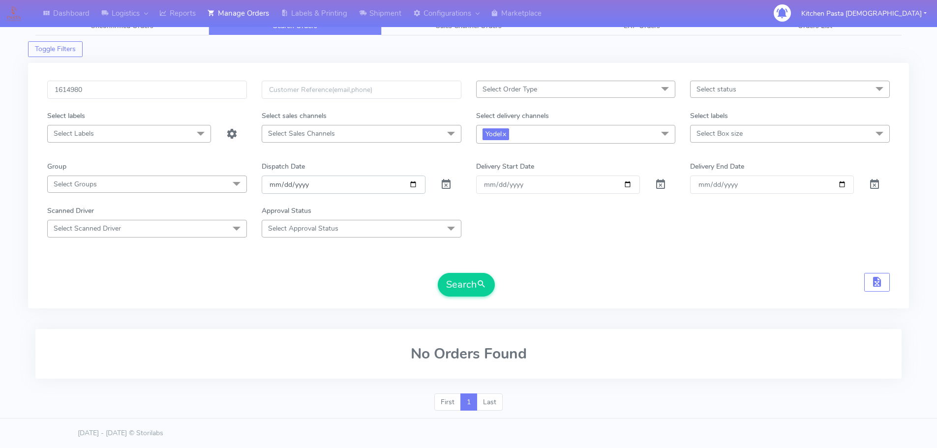
click at [411, 186] on input "2025-08-06" at bounding box center [344, 185] width 164 height 18
type input "2025-08-07"
click at [451, 279] on button "Search" at bounding box center [466, 285] width 57 height 24
click at [459, 282] on button "Search" at bounding box center [466, 285] width 57 height 24
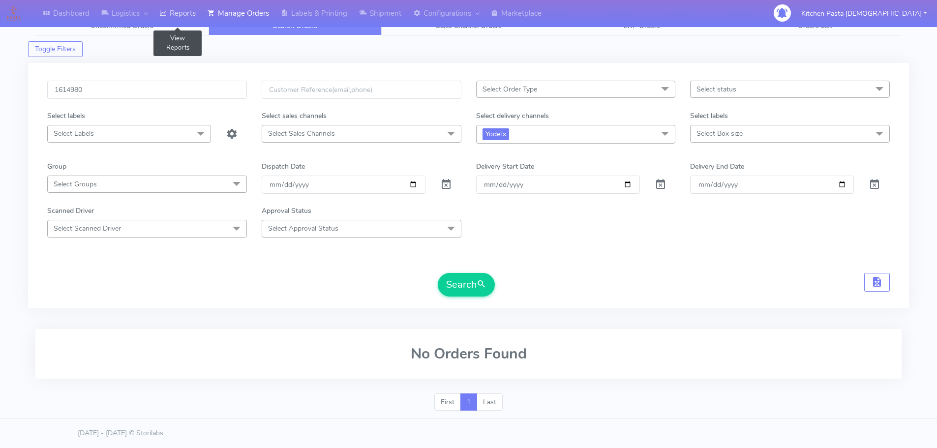
click at [172, 25] on link "Reports" at bounding box center [177, 13] width 48 height 27
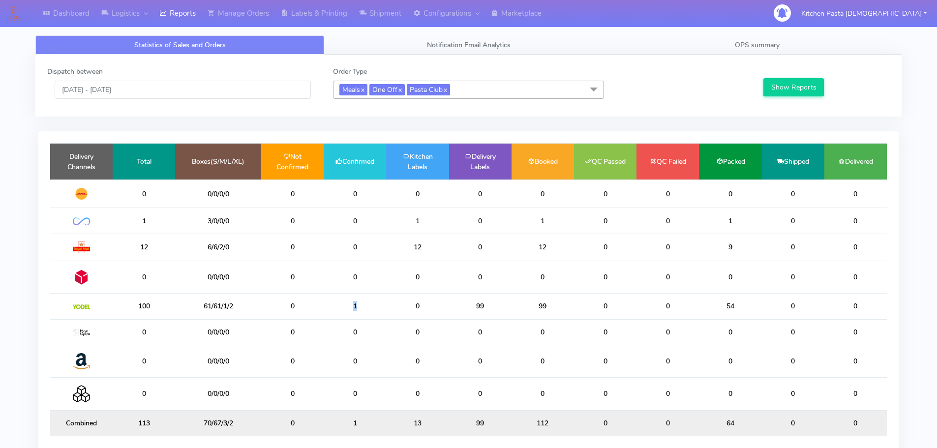
click at [336, 305] on td "1" at bounding box center [354, 306] width 62 height 26
click at [366, 307] on td "1" at bounding box center [354, 306] width 62 height 26
click at [373, 314] on td "1" at bounding box center [354, 306] width 62 height 26
click at [188, 76] on div "Dispatch between 26/08/2025 - 26/08/2025" at bounding box center [183, 82] width 286 height 32
click at [187, 84] on input "[DATE] - [DATE]" at bounding box center [183, 90] width 256 height 18
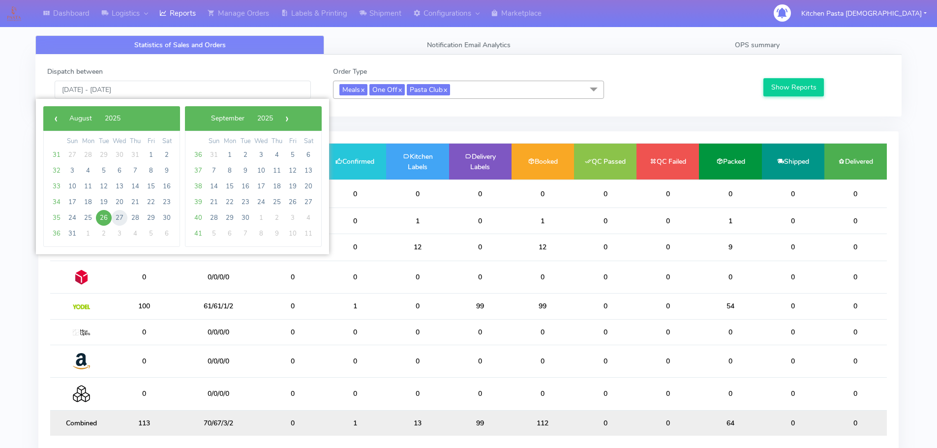
click at [121, 222] on span "27" at bounding box center [120, 218] width 16 height 16
click at [119, 217] on span "27" at bounding box center [120, 218] width 16 height 16
click at [119, 217] on td "1" at bounding box center [144, 221] width 62 height 26
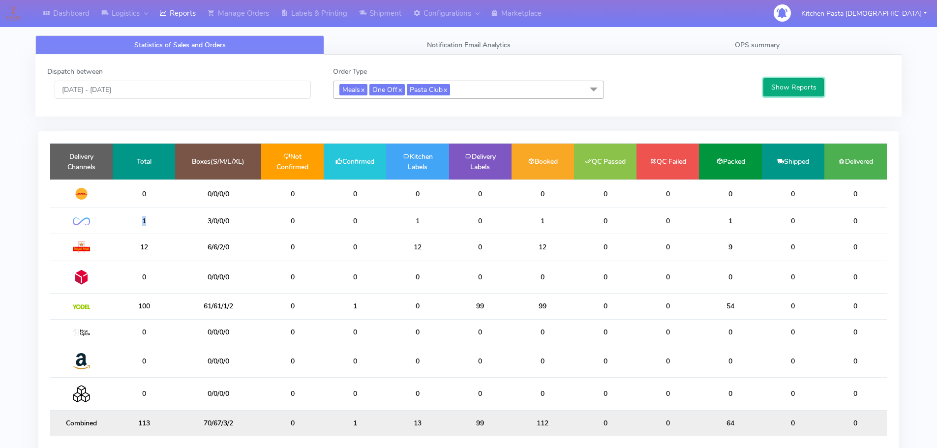
click at [775, 90] on button "Show Reports" at bounding box center [793, 87] width 60 height 18
click at [222, 98] on input "[DATE] - [DATE]" at bounding box center [183, 90] width 256 height 18
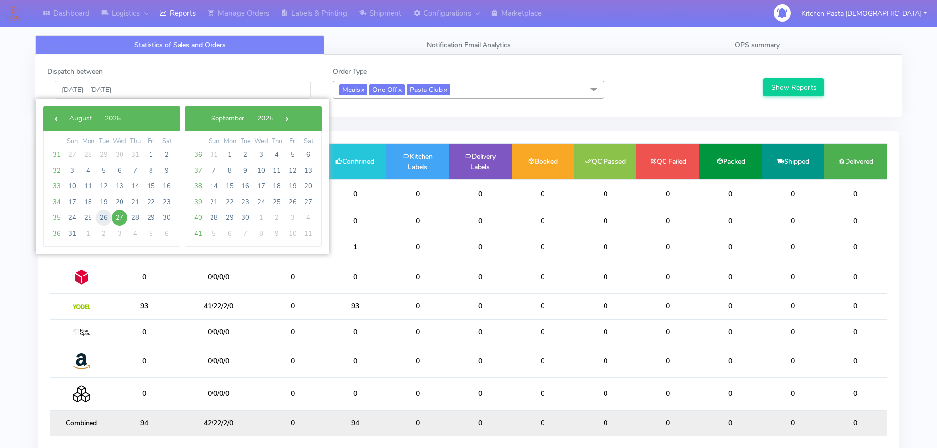
click at [105, 216] on span "26" at bounding box center [104, 218] width 16 height 16
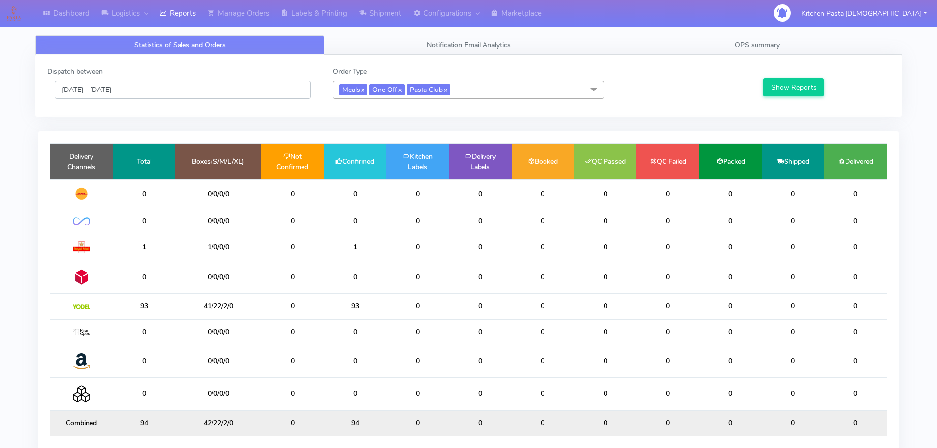
click at [165, 87] on input "[DATE] - [DATE]" at bounding box center [183, 90] width 256 height 18
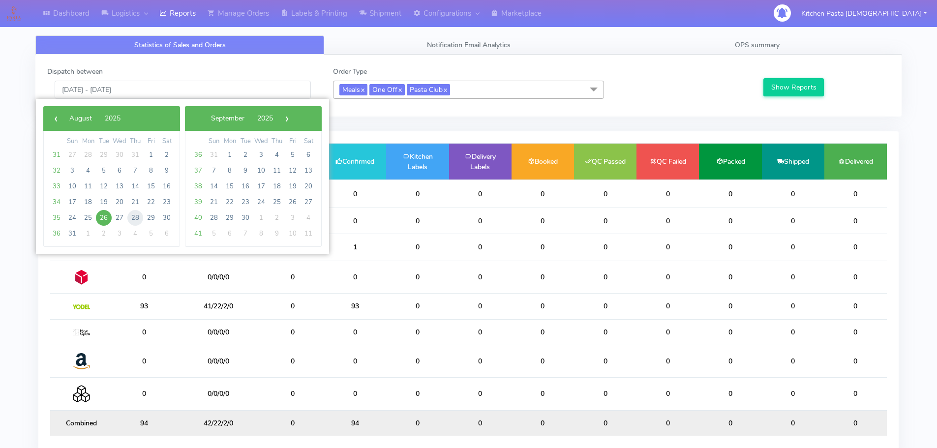
click at [133, 215] on span "28" at bounding box center [135, 218] width 16 height 16
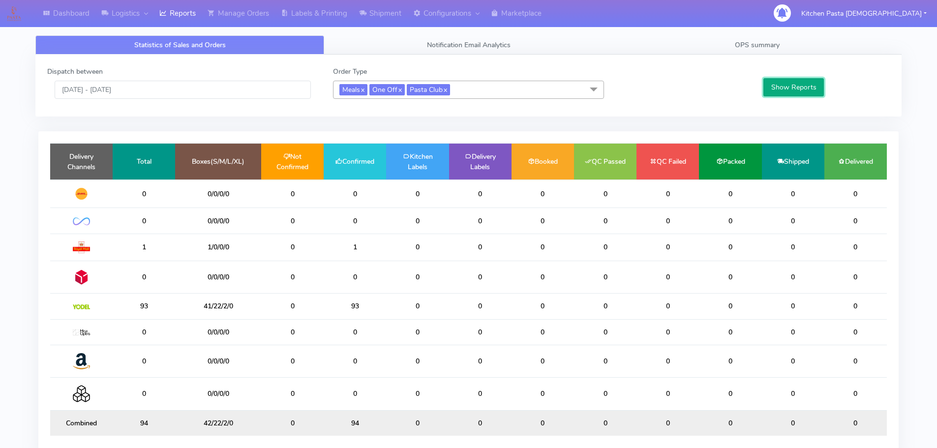
click at [778, 86] on button "Show Reports" at bounding box center [793, 87] width 60 height 18
click at [166, 90] on input "[DATE] - [DATE]" at bounding box center [183, 90] width 256 height 18
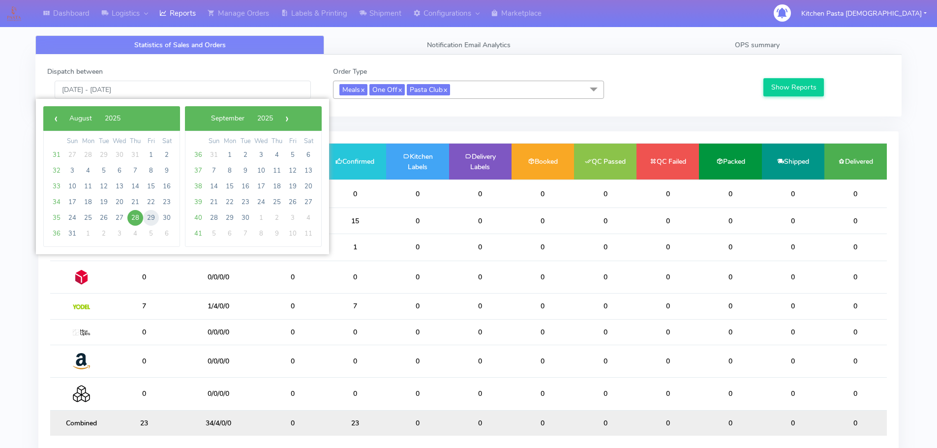
click at [152, 216] on span "29" at bounding box center [151, 218] width 16 height 16
type input "[DATE] - [DATE]"
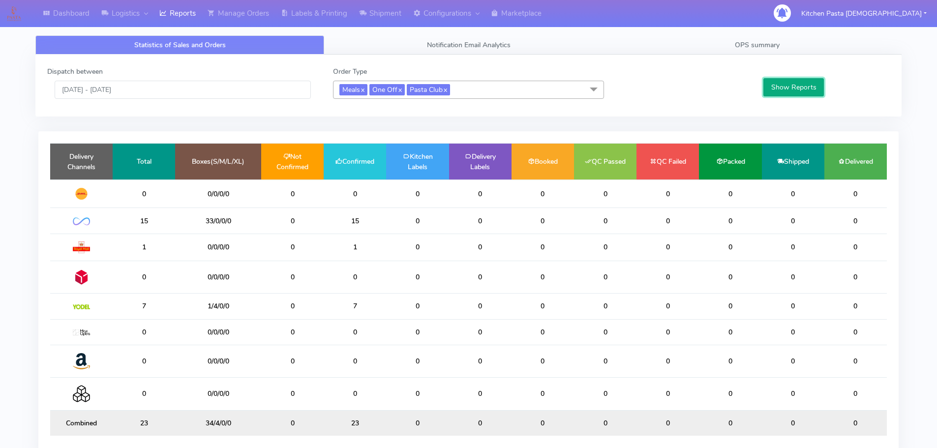
click at [793, 91] on button "Show Reports" at bounding box center [793, 87] width 60 height 18
click at [227, 13] on link "Manage Orders" at bounding box center [238, 13] width 73 height 27
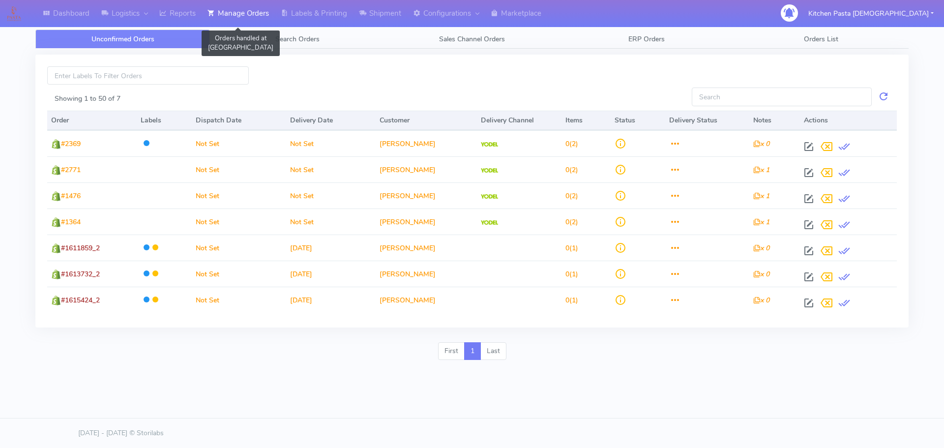
click at [264, 27] on link "Manage Orders" at bounding box center [238, 13] width 73 height 27
click at [270, 40] on link "Search Orders" at bounding box center [297, 38] width 175 height 19
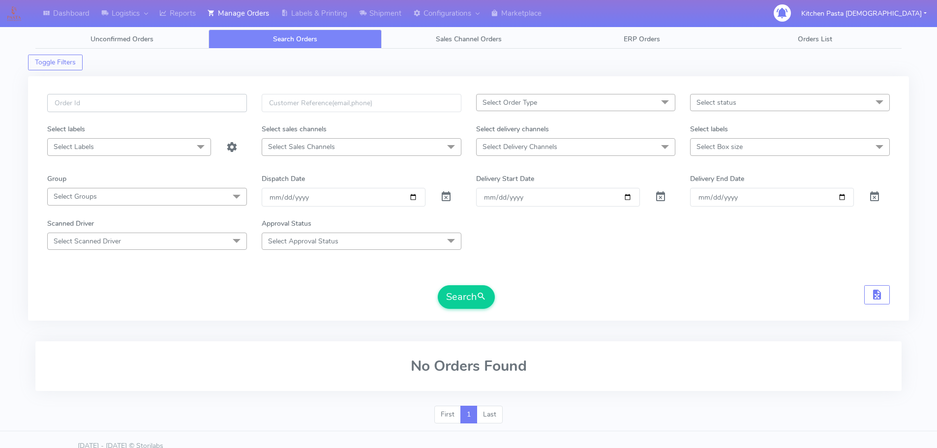
click at [66, 103] on input "text" at bounding box center [147, 103] width 200 height 18
click at [438, 285] on button "Search" at bounding box center [466, 297] width 57 height 24
click at [59, 109] on input "~1617130_1" at bounding box center [147, 103] width 200 height 18
type input "#1617130_1"
click at [438, 285] on button "Search" at bounding box center [466, 297] width 57 height 24
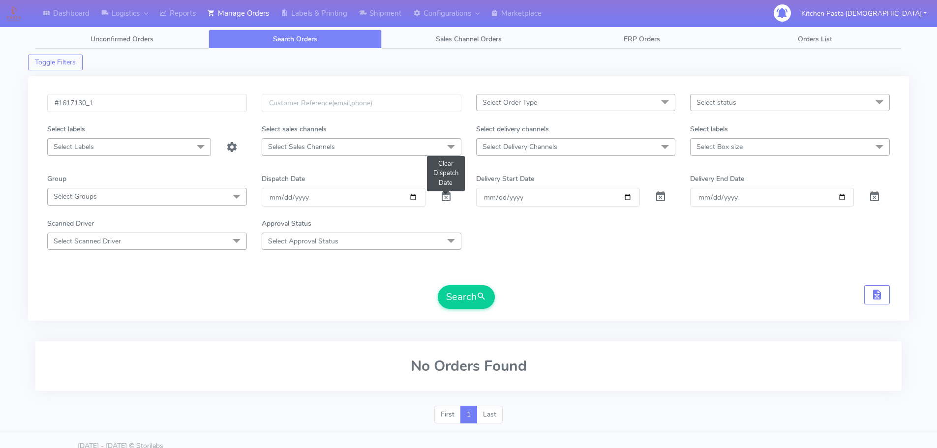
click at [444, 198] on span at bounding box center [446, 198] width 12 height 9
click at [461, 293] on button "Search" at bounding box center [466, 297] width 57 height 24
click at [543, 147] on span "Select Delivery Channels" at bounding box center [519, 146] width 75 height 9
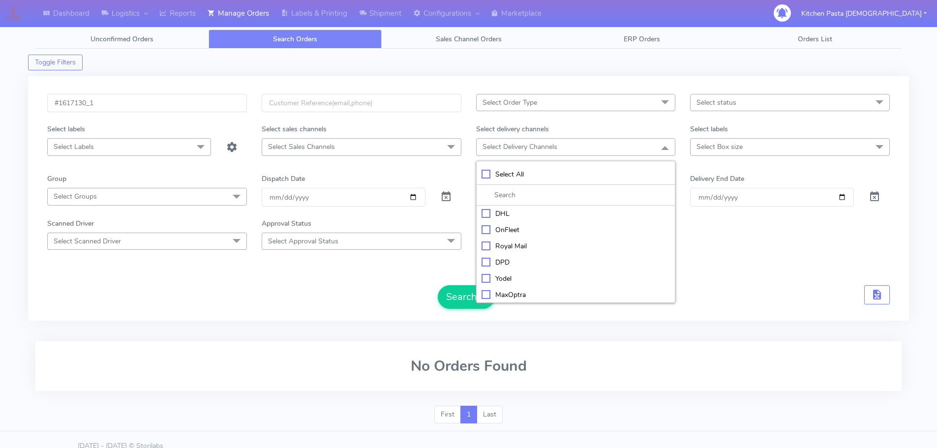
click at [504, 280] on div "Yodel" at bounding box center [575, 278] width 189 height 10
click at [504, 280] on div "Yodel" at bounding box center [575, 279] width 189 height 10
checkbox input "false"
click at [190, 29] on link "Unconfirmed Orders" at bounding box center [121, 38] width 173 height 19
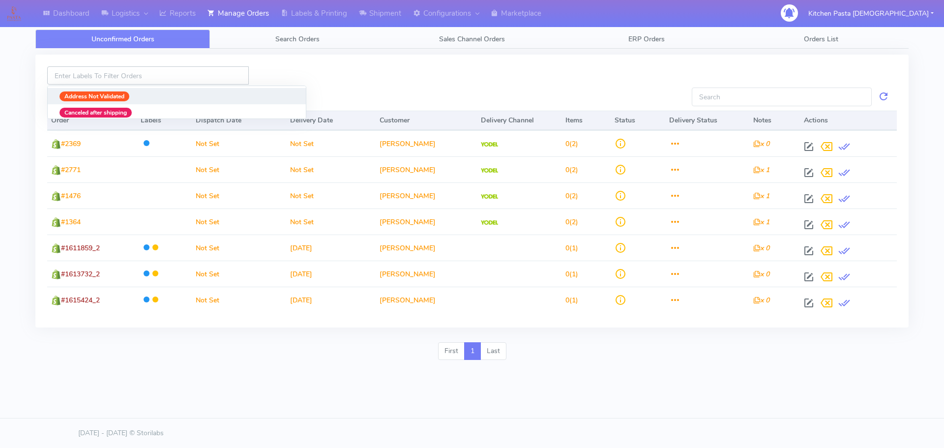
paste input "#1617437_1"
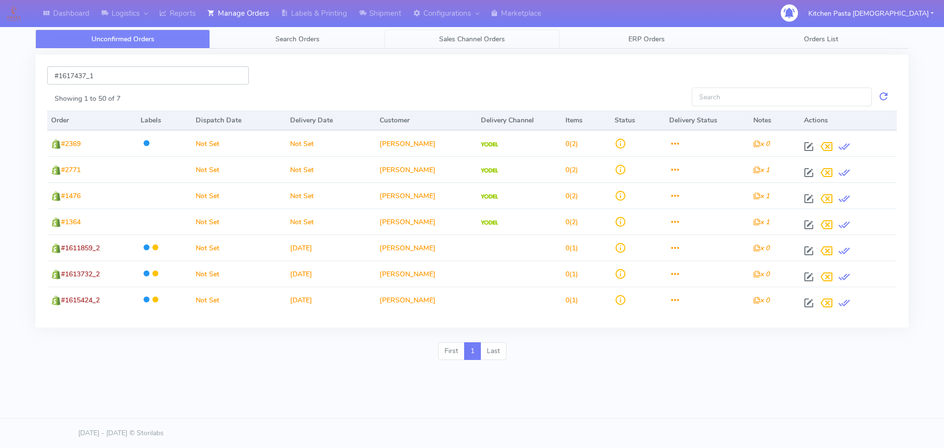
type input "#1617437_1"
click at [463, 31] on link "Sales Channel Orders" at bounding box center [471, 38] width 175 height 19
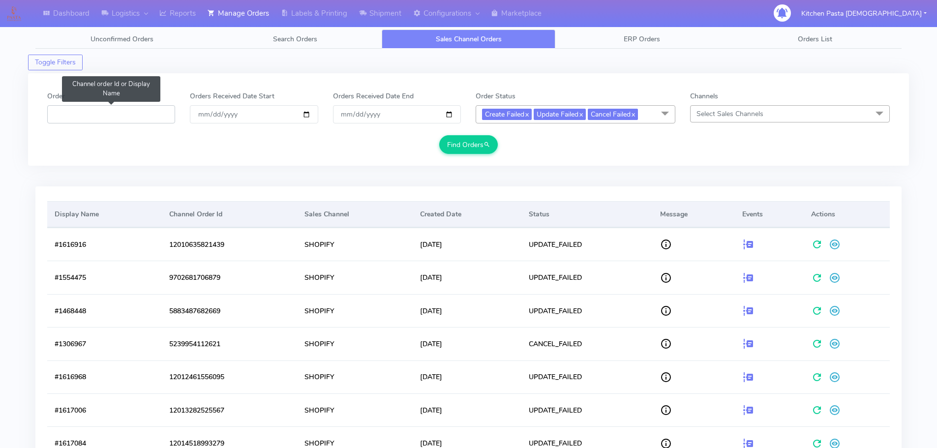
paste input "#1617437_1"
type input "#1617437_1"
click at [477, 140] on button "Find Orders" at bounding box center [468, 144] width 59 height 18
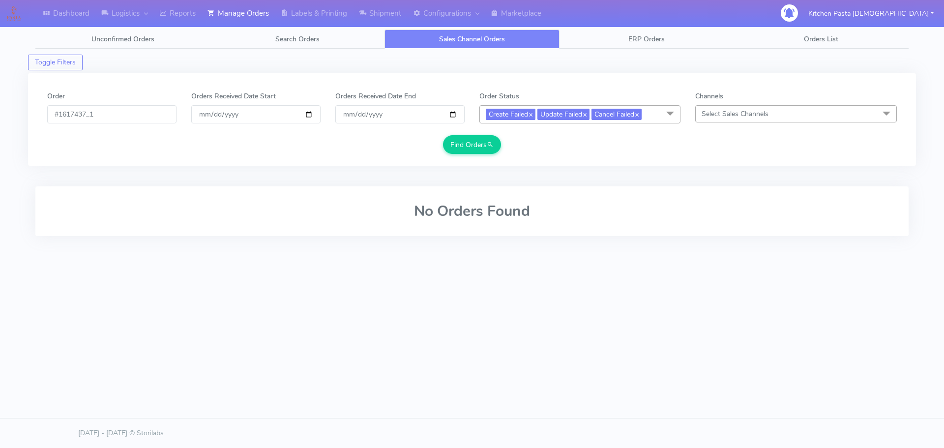
click at [793, 119] on span "Select Sales Channels" at bounding box center [796, 113] width 202 height 17
click at [742, 194] on div "Shopify" at bounding box center [796, 196] width 191 height 10
checkbox input "true"
click at [236, 40] on link "Search Orders" at bounding box center [297, 38] width 175 height 19
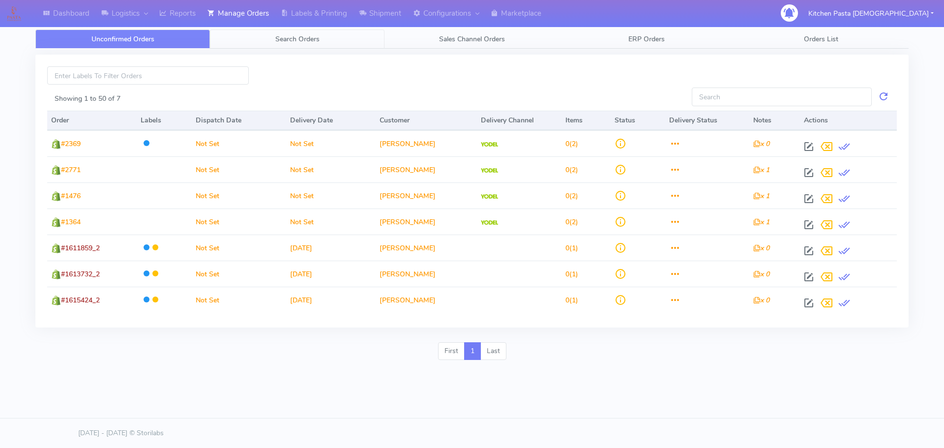
click at [322, 30] on link "Search Orders" at bounding box center [297, 38] width 175 height 19
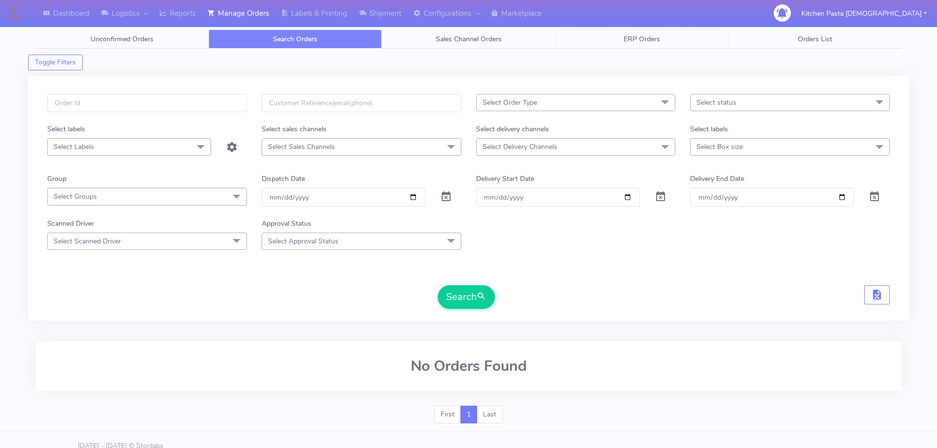
click at [654, 42] on span "ERP Orders" at bounding box center [641, 38] width 36 height 9
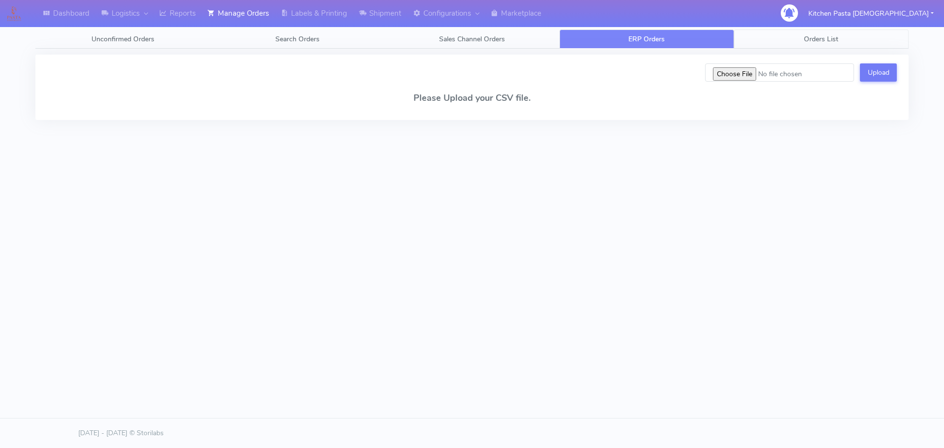
click at [804, 41] on span "Orders List" at bounding box center [821, 38] width 34 height 9
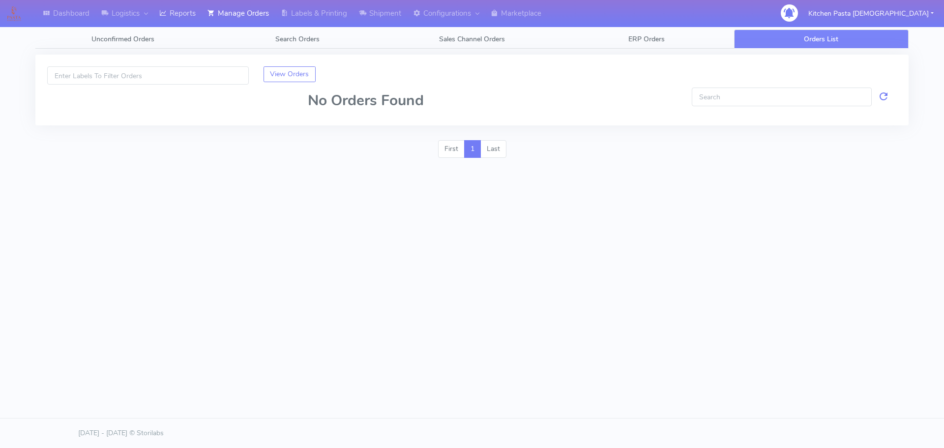
click at [171, 8] on link "Reports" at bounding box center [177, 13] width 48 height 27
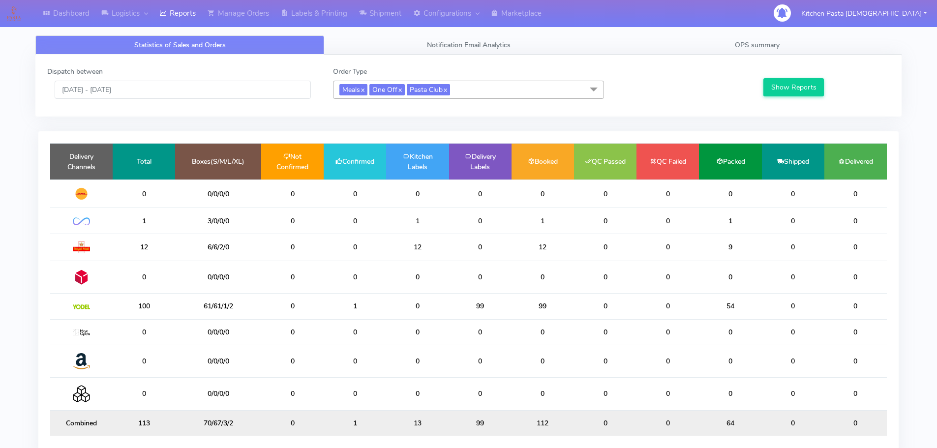
click at [361, 308] on td "1" at bounding box center [354, 306] width 62 height 26
drag, startPoint x: 361, startPoint y: 304, endPoint x: 341, endPoint y: 304, distance: 20.6
click at [341, 304] on td "1" at bounding box center [354, 306] width 62 height 26
click at [401, 26] on link "Shipment" at bounding box center [380, 13] width 54 height 27
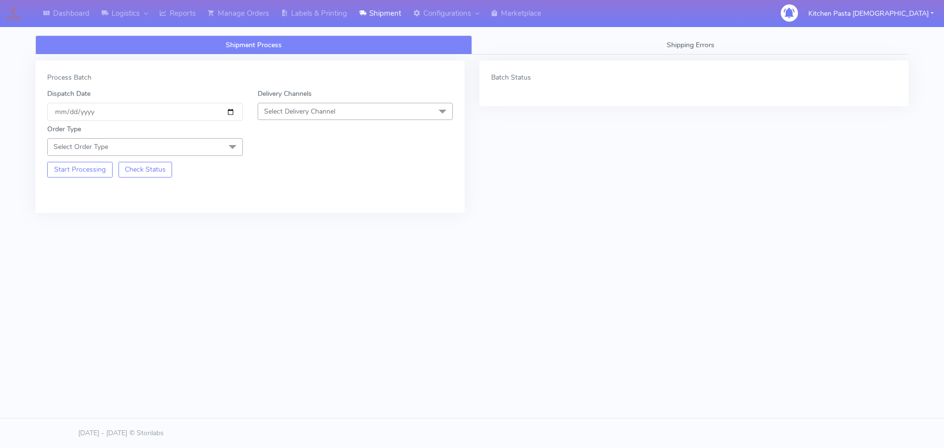
click at [348, 130] on div "Order Type Select Order Type Meal Kit Gift QCOM ATAVI" at bounding box center [250, 138] width 420 height 34
click at [351, 107] on span "Select Delivery Channel" at bounding box center [356, 111] width 196 height 17
click at [295, 211] on div "DPD" at bounding box center [355, 206] width 185 height 10
click at [329, 119] on span "DPD x" at bounding box center [356, 112] width 196 height 18
click at [267, 225] on div "Yodel" at bounding box center [355, 223] width 185 height 10
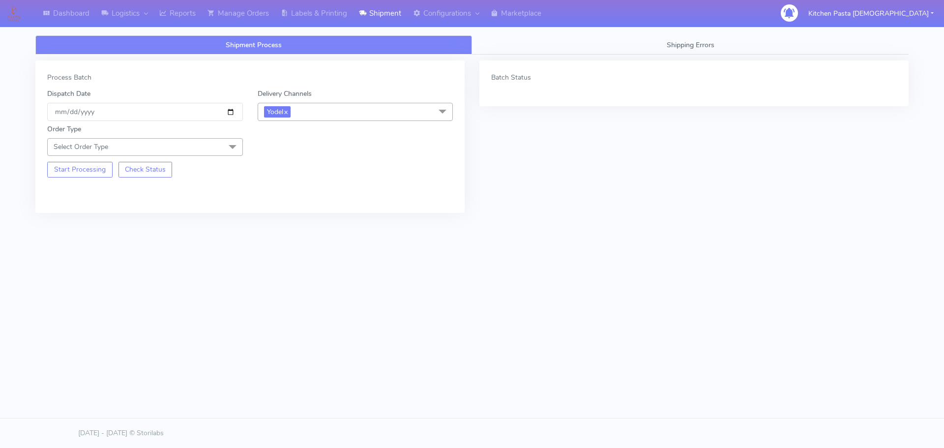
click at [223, 149] on span at bounding box center [233, 147] width 20 height 19
click at [141, 192] on div "Meal" at bounding box center [145, 193] width 185 height 10
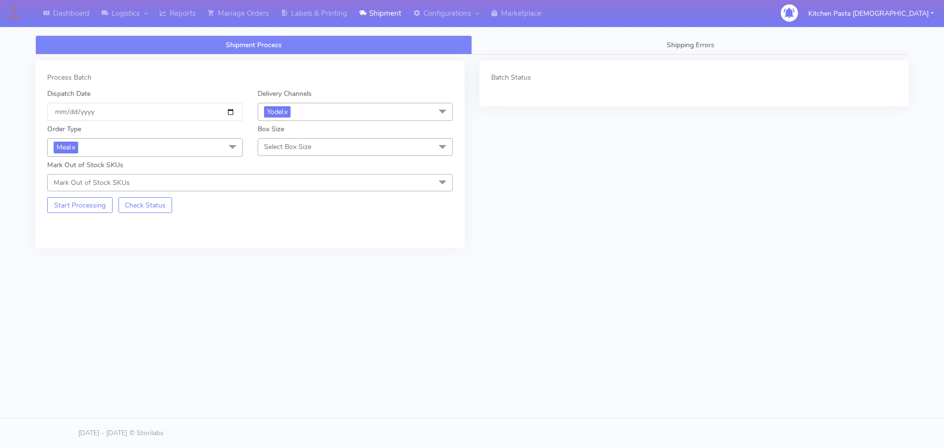
click at [327, 147] on span "Select Box Size" at bounding box center [356, 146] width 196 height 17
click at [297, 193] on div "Small" at bounding box center [355, 193] width 185 height 10
checkbox input "true"
click at [100, 208] on button "Start Processing" at bounding box center [79, 205] width 65 height 16
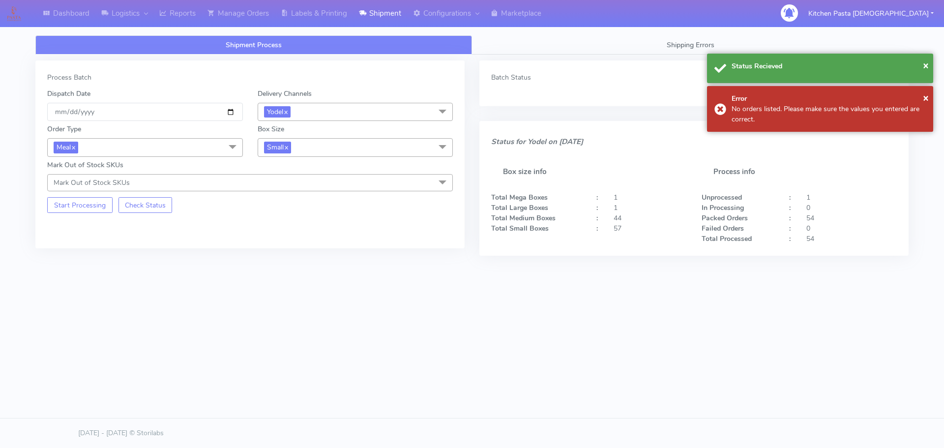
drag, startPoint x: 338, startPoint y: 124, endPoint x: 322, endPoint y: 138, distance: 21.0
click at [338, 124] on div "Box Size Small x Small Small-PR-1 Medium Large Mega" at bounding box center [355, 140] width 210 height 32
click at [318, 141] on span "Small x" at bounding box center [356, 147] width 196 height 18
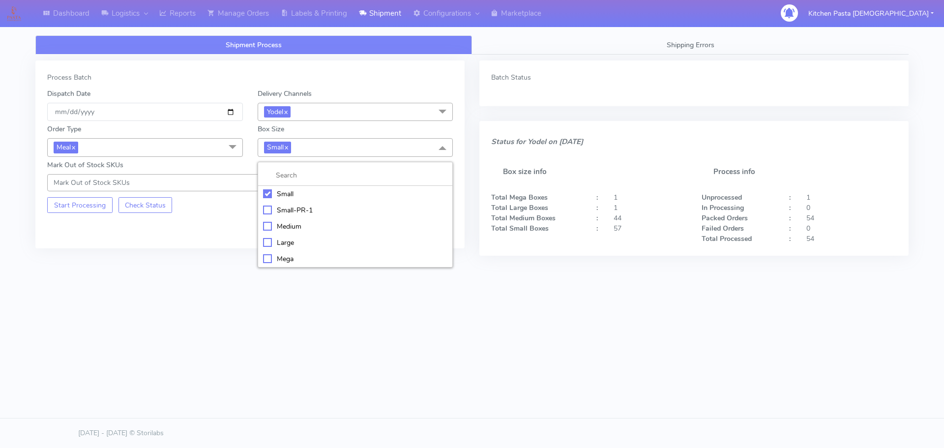
click at [277, 226] on div "Medium" at bounding box center [355, 226] width 185 height 10
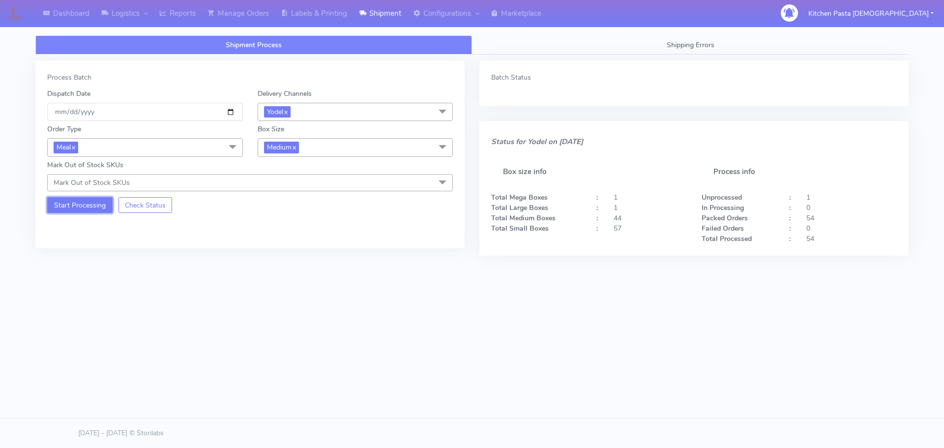
click at [78, 200] on button "Start Processing" at bounding box center [79, 205] width 65 height 16
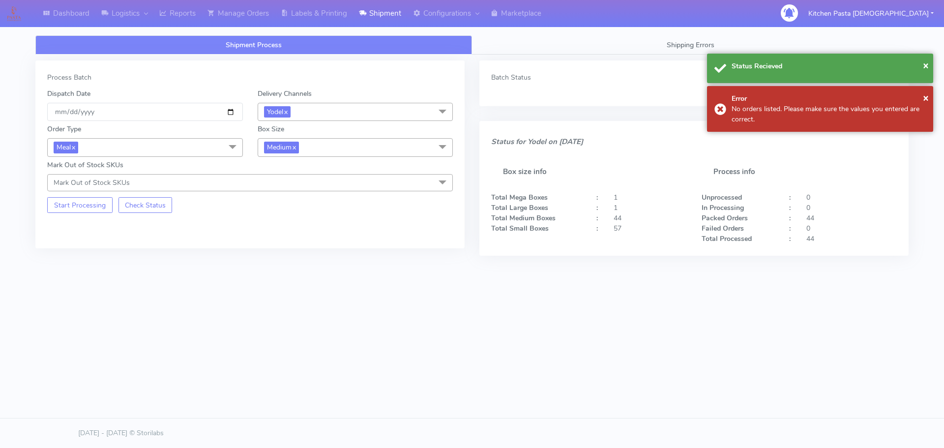
click at [310, 141] on span "Medium x" at bounding box center [356, 147] width 196 height 18
click at [277, 247] on div "Large" at bounding box center [355, 242] width 185 height 10
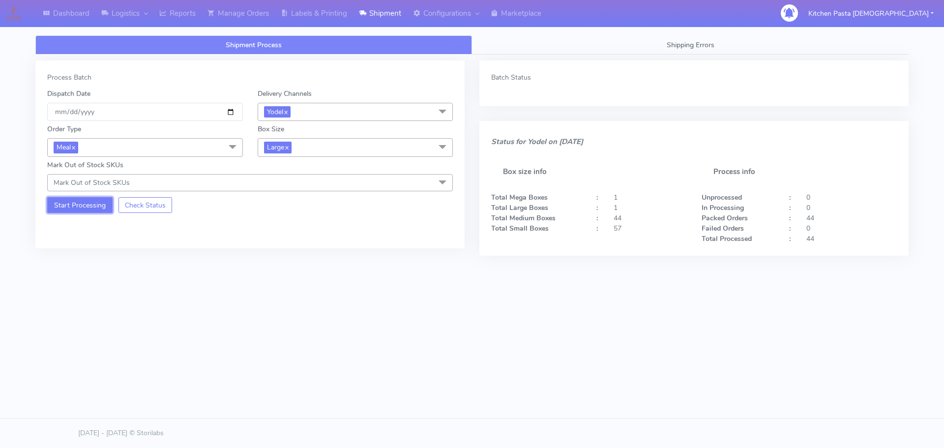
click at [71, 205] on button "Start Processing" at bounding box center [79, 205] width 65 height 16
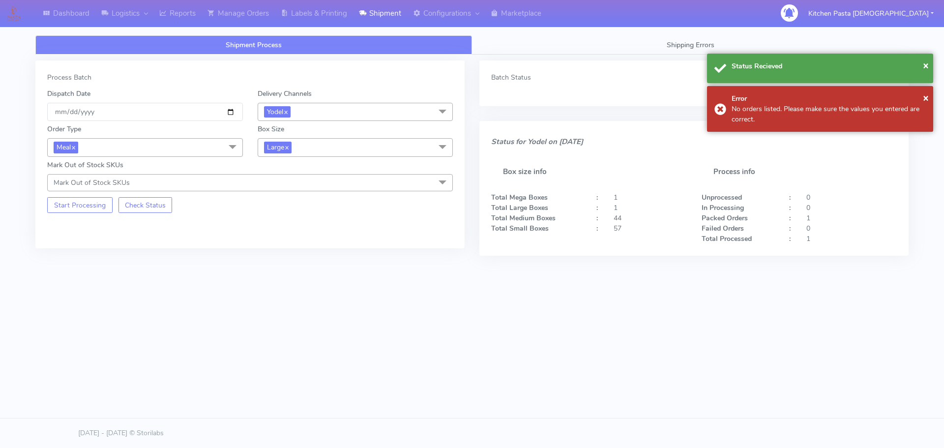
click at [313, 160] on div "Mark Out of Stock SKUs Mark Out of Stock SKUs Select All 024 040 220 238 256 28…" at bounding box center [250, 175] width 420 height 31
click at [317, 139] on span "Large x" at bounding box center [356, 147] width 196 height 18
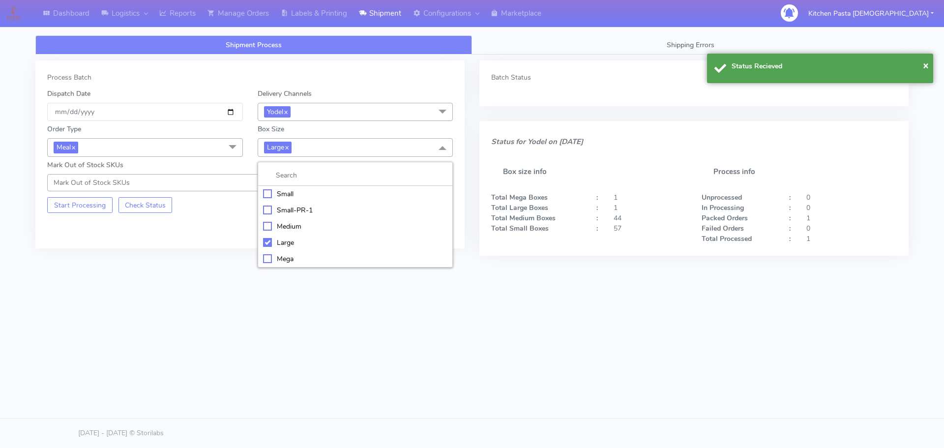
click at [283, 266] on li "Mega" at bounding box center [355, 259] width 195 height 16
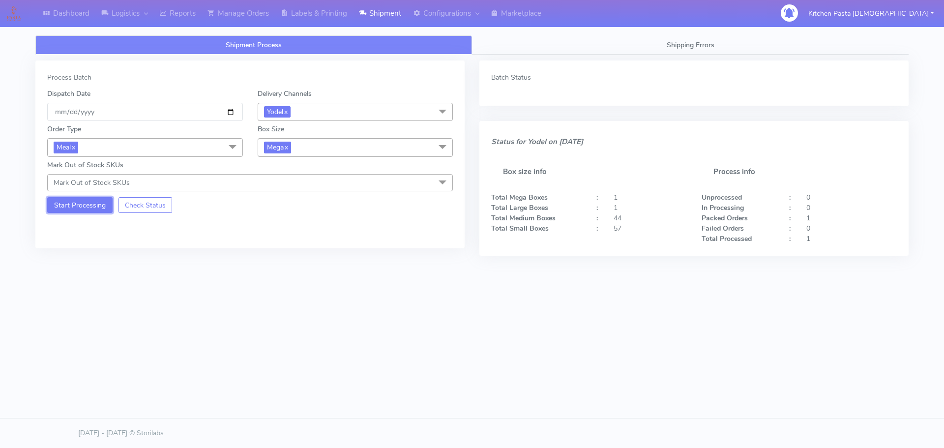
click at [75, 202] on button "Start Processing" at bounding box center [79, 205] width 65 height 16
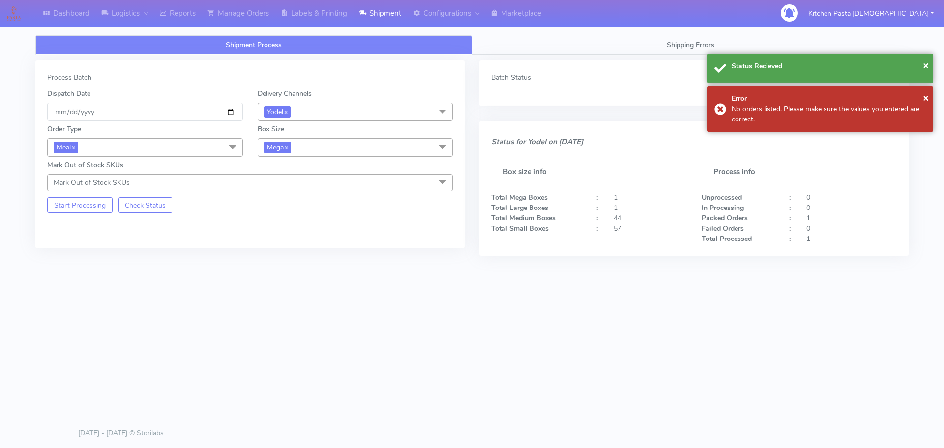
click at [296, 152] on span "Mega x" at bounding box center [356, 147] width 196 height 18
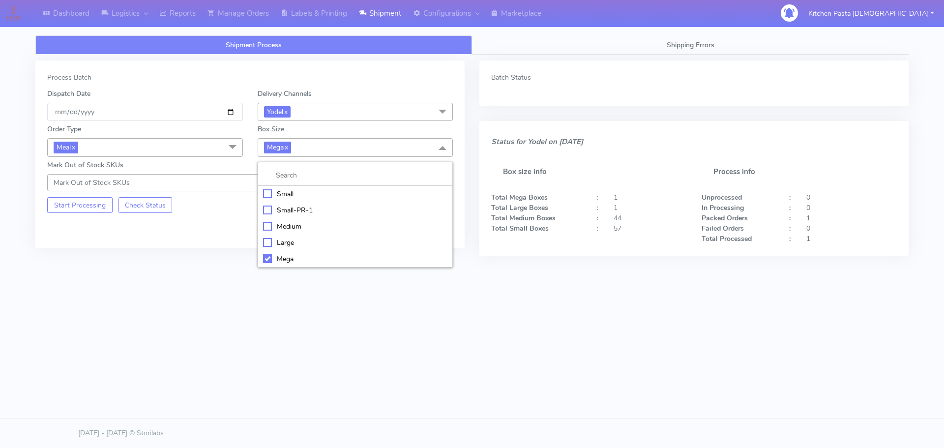
click at [386, 319] on div "Shipment Process Shipping Errors Process Batch Dispatch Date 2025-08-26 Deliver…" at bounding box center [472, 185] width 888 height 312
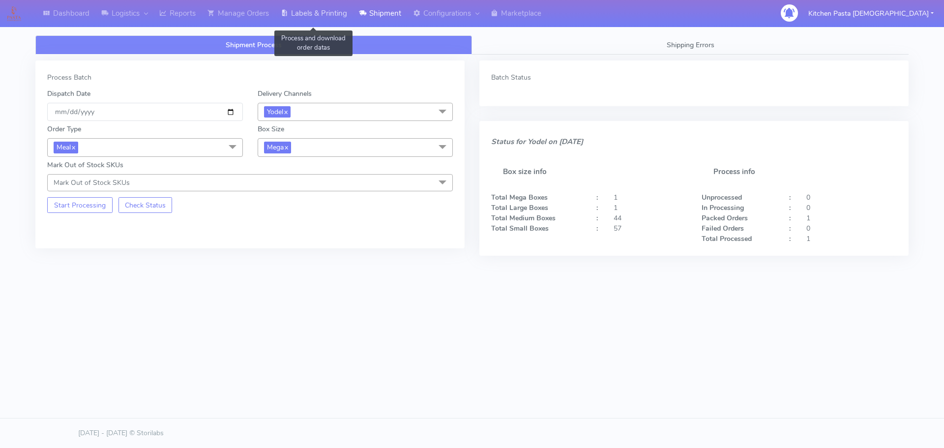
click at [339, 18] on link "Labels & Printing" at bounding box center [314, 13] width 78 height 27
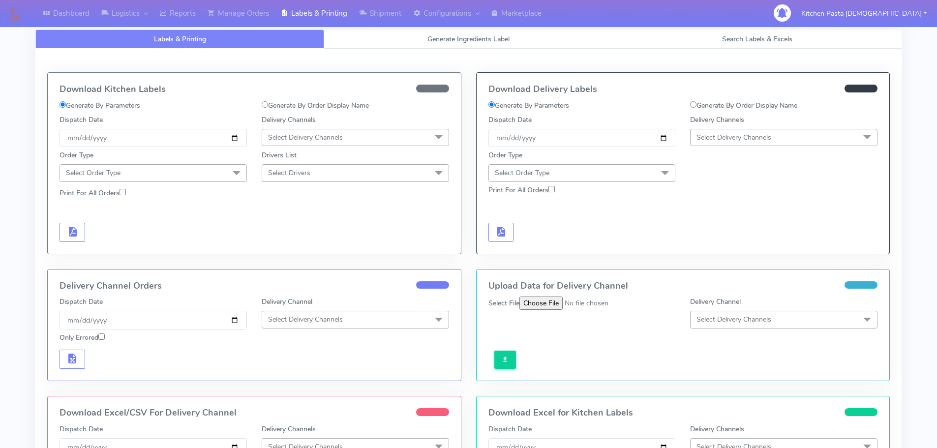
drag, startPoint x: 306, startPoint y: 139, endPoint x: 304, endPoint y: 144, distance: 5.8
click at [306, 139] on span "Select Delivery Channels" at bounding box center [305, 137] width 75 height 9
drag, startPoint x: 292, startPoint y: 243, endPoint x: 235, endPoint y: 212, distance: 65.3
click at [292, 243] on div "Yodel" at bounding box center [355, 248] width 176 height 10
click at [230, 183] on div at bounding box center [254, 183] width 404 height 3
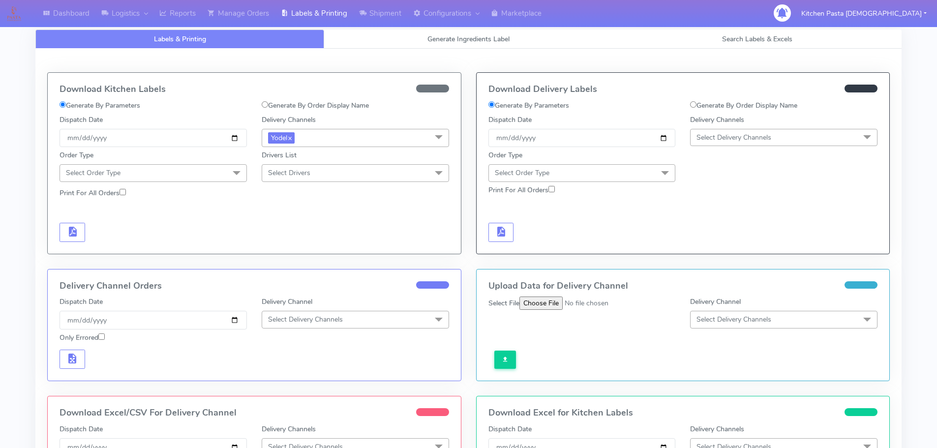
click at [179, 177] on span "Select Order Type" at bounding box center [152, 172] width 187 height 17
click at [115, 219] on div "Meal" at bounding box center [153, 219] width 176 height 10
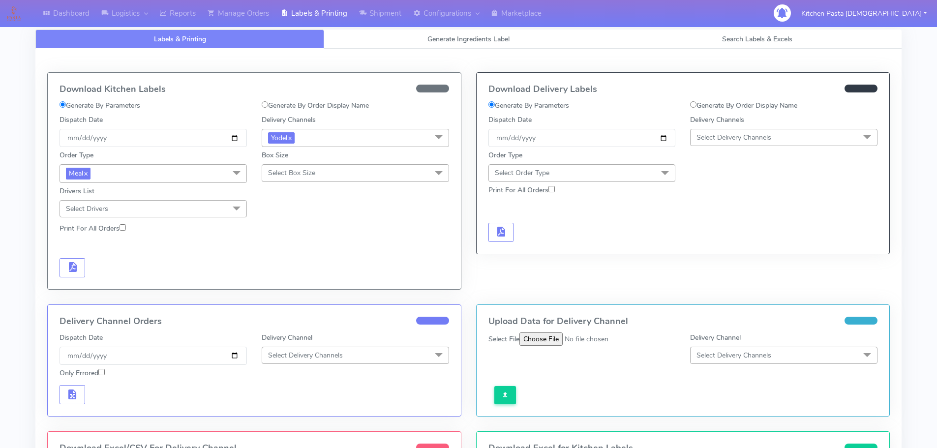
click at [286, 181] on span "Select Box Size" at bounding box center [355, 172] width 187 height 17
click at [172, 251] on form "Generate By Parameters Generate By Order Display Name Dispatch Date 2025-08-26 …" at bounding box center [253, 188] width 389 height 177
click at [307, 101] on label "Generate By Order Display Name" at bounding box center [315, 105] width 107 height 10
click at [268, 101] on input "Generate By Order Display Name" at bounding box center [265, 104] width 6 height 6
radio input "true"
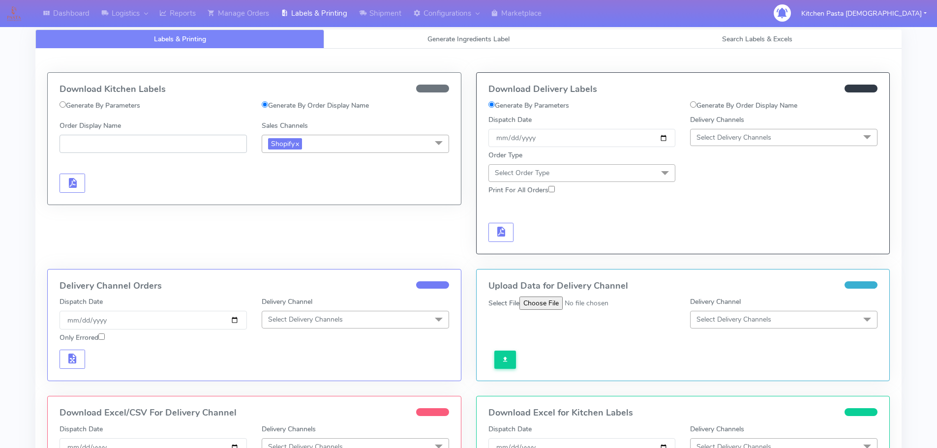
click at [119, 145] on input "Order Display Name" at bounding box center [152, 144] width 187 height 18
type input "#1617130"
click at [715, 109] on label "Generate By Order Display Name" at bounding box center [743, 105] width 107 height 10
click at [696, 108] on input "Generate By Order Display Name" at bounding box center [693, 104] width 6 height 6
radio input "true"
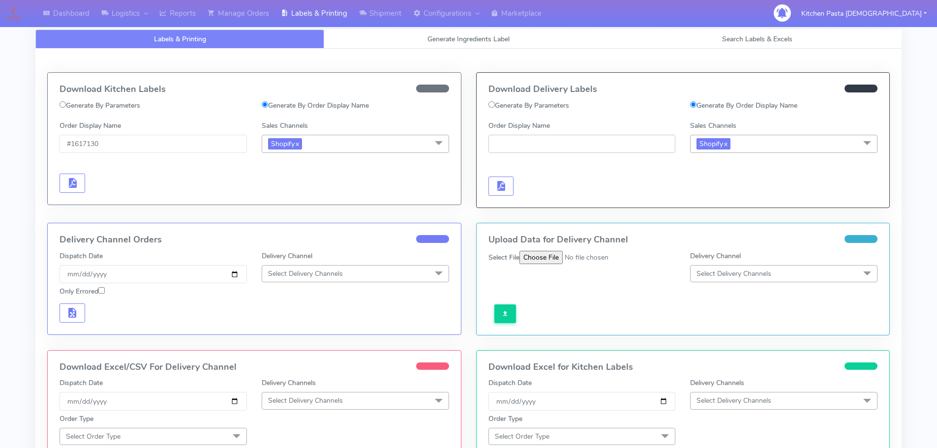
click at [526, 145] on input "Order Display Name" at bounding box center [581, 144] width 187 height 18
type input "#1617130"
click at [511, 190] on button "button" at bounding box center [501, 185] width 26 height 19
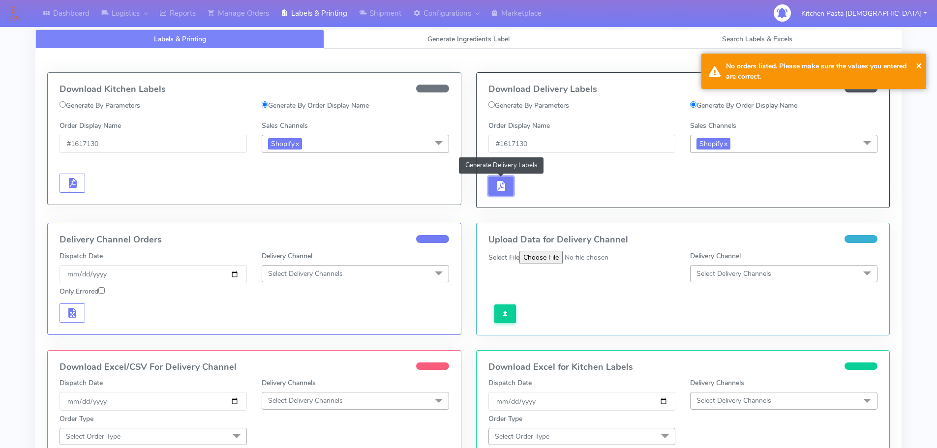
click at [503, 188] on span "button" at bounding box center [501, 187] width 12 height 9
click at [750, 149] on span "Shopify x" at bounding box center [783, 144] width 187 height 18
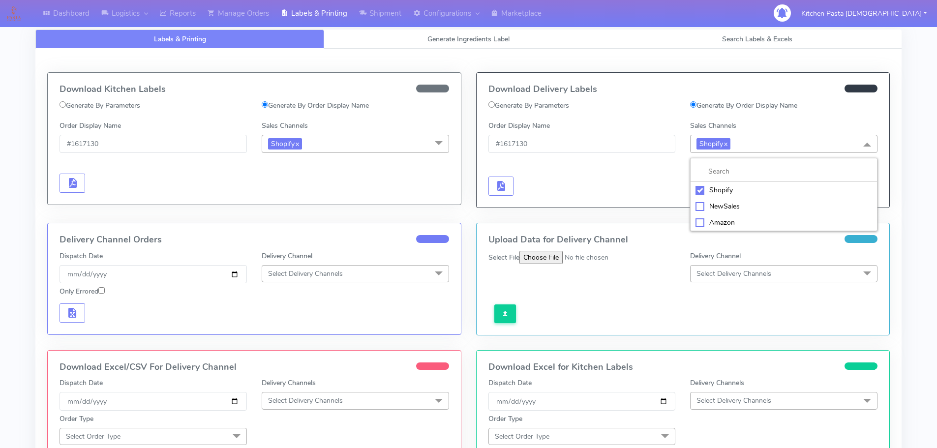
click at [536, 207] on div "Download Delivery Labels Generate By Parameters Generate By Order Display Name …" at bounding box center [683, 140] width 414 height 136
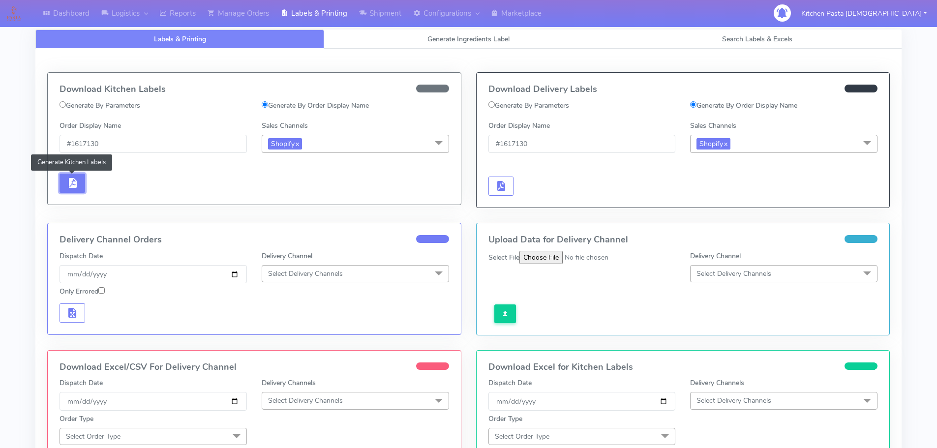
click at [67, 180] on span "button" at bounding box center [72, 184] width 12 height 9
click at [724, 141] on span "Shopify x" at bounding box center [713, 143] width 34 height 11
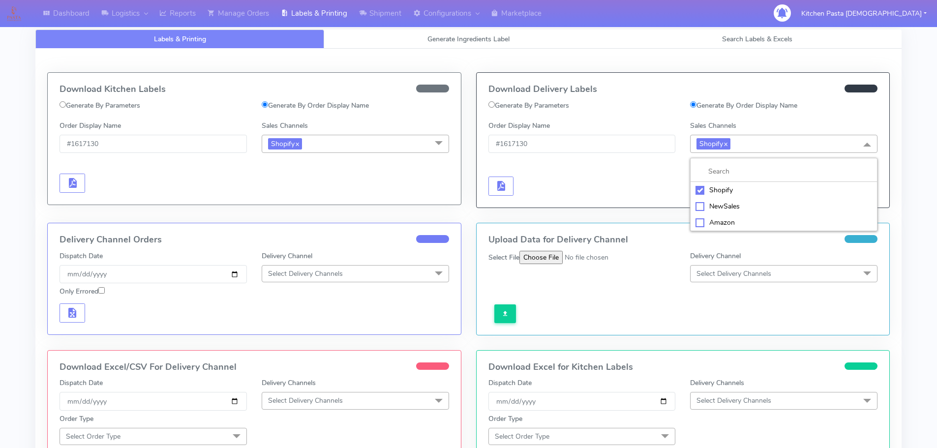
click at [641, 192] on div at bounding box center [582, 176] width 202 height 40
drag, startPoint x: 544, startPoint y: 149, endPoint x: 469, endPoint y: 143, distance: 74.6
click at [474, 144] on div "Download Delivery Labels Generate By Parameters Generate By Order Display Name …" at bounding box center [683, 147] width 429 height 150
click at [555, 132] on div "Order Display Name #1617130" at bounding box center [582, 136] width 202 height 32
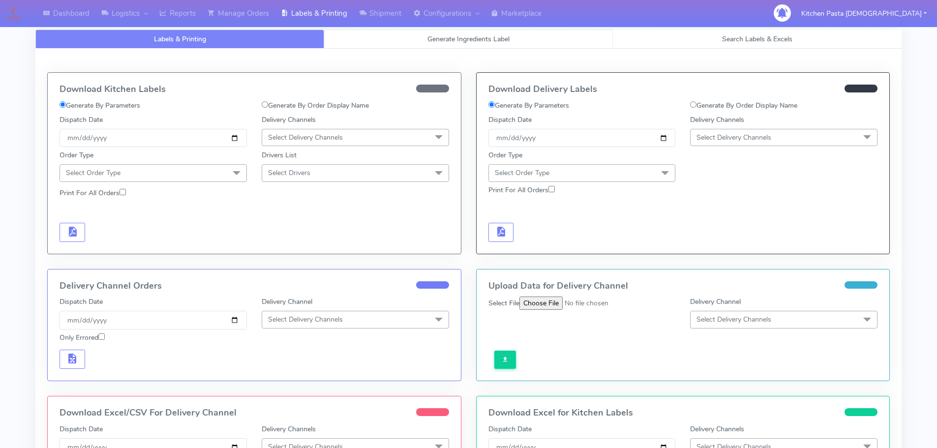
click at [609, 32] on link "Generate Ingredients Label" at bounding box center [468, 38] width 289 height 19
click at [194, 17] on link "Reports" at bounding box center [177, 13] width 48 height 27
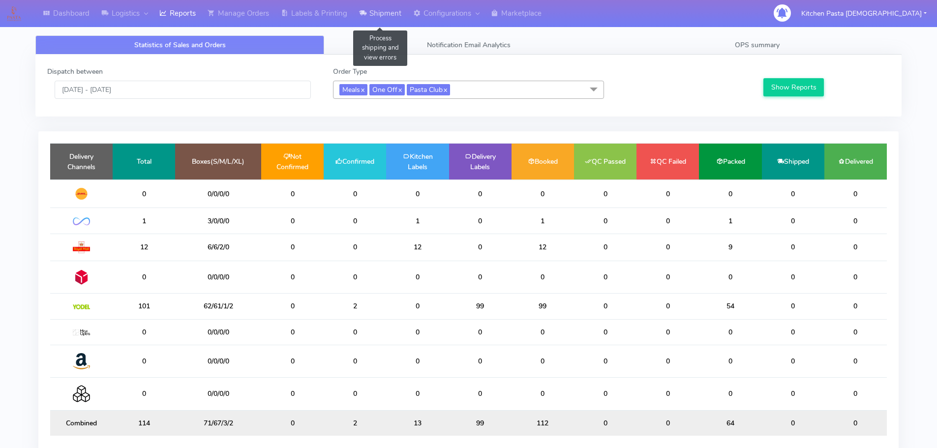
click at [376, 12] on link "Shipment" at bounding box center [380, 13] width 54 height 27
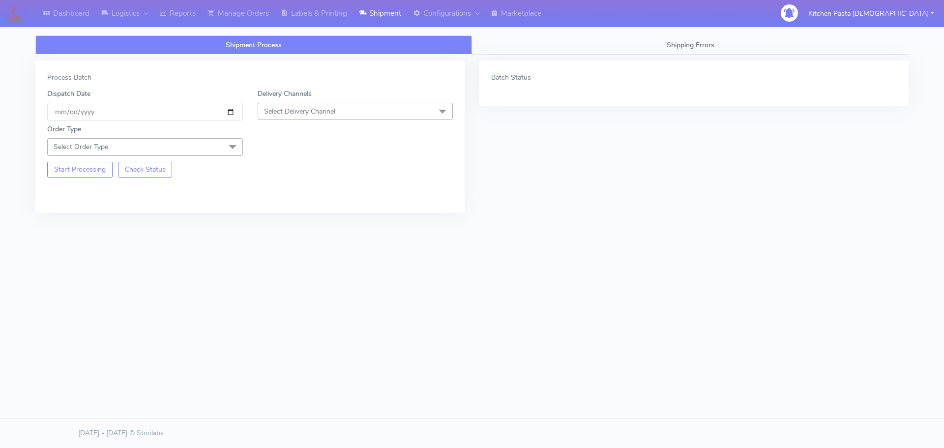
click at [313, 111] on span "Select Delivery Channel" at bounding box center [299, 111] width 71 height 9
click at [289, 218] on div "Yodel" at bounding box center [355, 222] width 185 height 10
drag, startPoint x: 224, startPoint y: 145, endPoint x: 150, endPoint y: 189, distance: 86.0
click at [224, 146] on span at bounding box center [233, 147] width 20 height 19
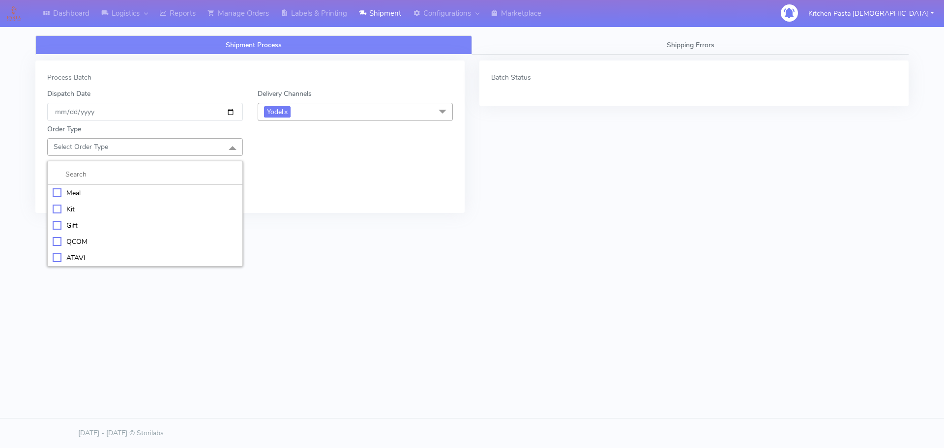
click at [144, 192] on div "Meal" at bounding box center [145, 193] width 185 height 10
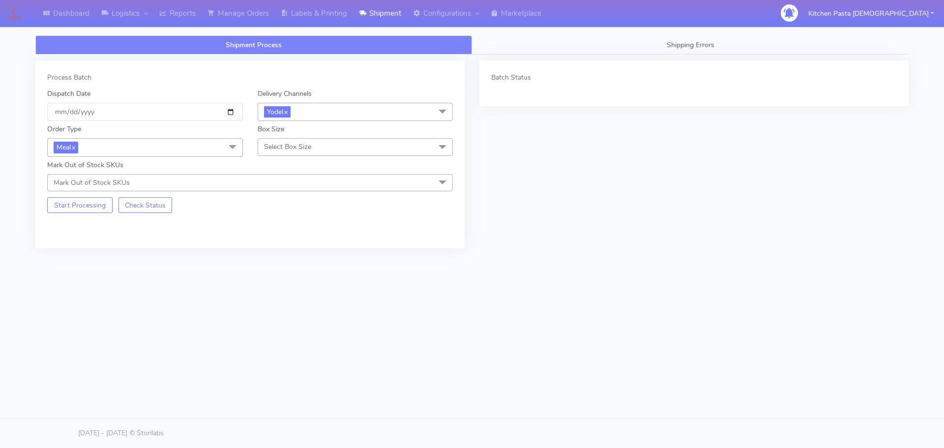
click at [291, 148] on span "Select Box Size" at bounding box center [287, 146] width 47 height 9
click at [283, 224] on div "Medium" at bounding box center [355, 225] width 185 height 10
click at [69, 206] on button "Start Processing" at bounding box center [79, 205] width 65 height 16
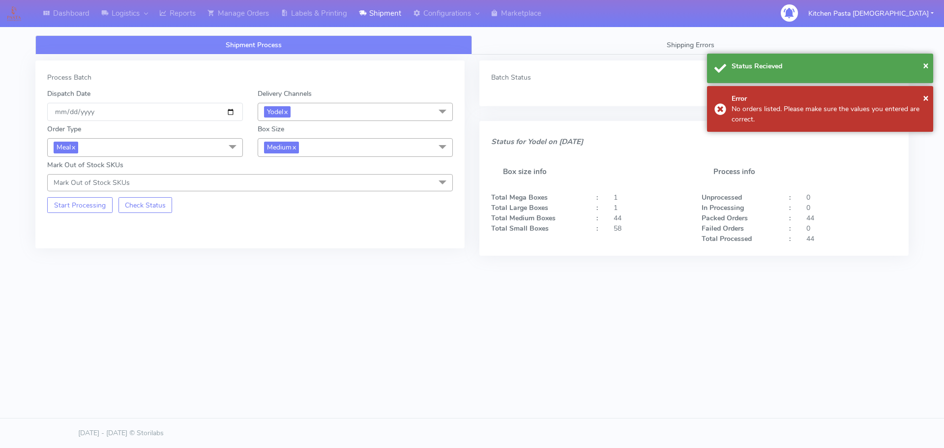
drag, startPoint x: 322, startPoint y: 149, endPoint x: 307, endPoint y: 159, distance: 17.5
click at [321, 149] on span "Medium x" at bounding box center [356, 147] width 196 height 18
click at [287, 191] on div "Small" at bounding box center [355, 194] width 185 height 10
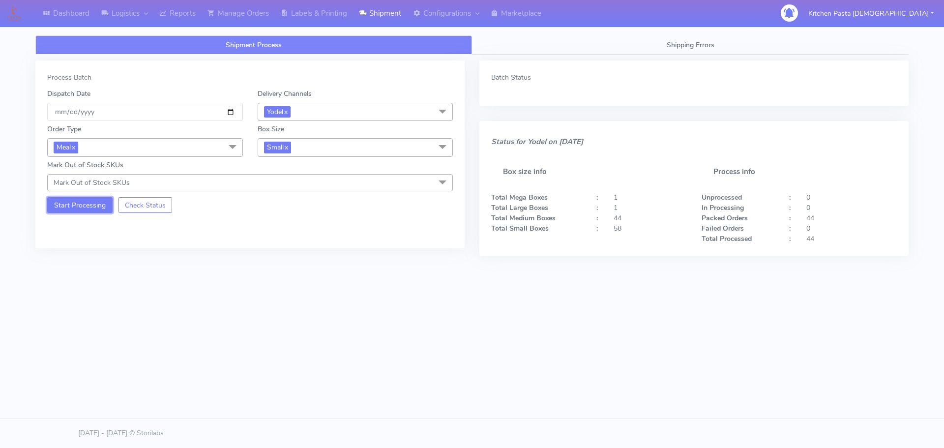
click at [102, 206] on button "Start Processing" at bounding box center [79, 205] width 65 height 16
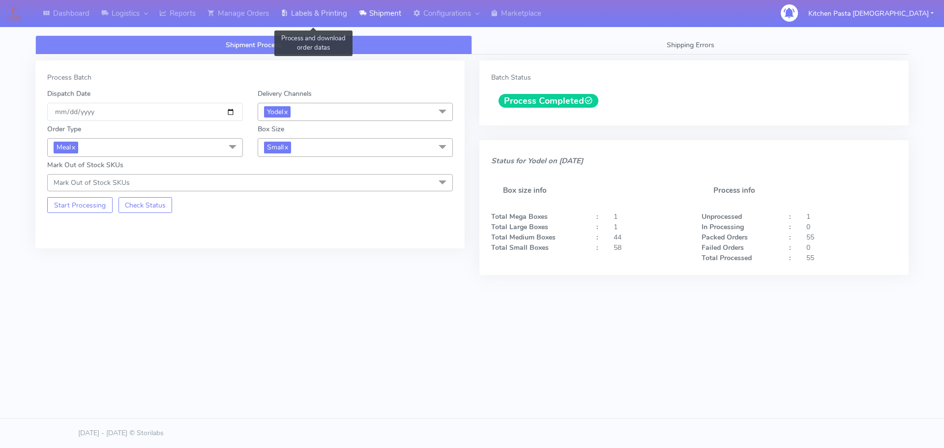
click at [343, 23] on link "Labels & Printing" at bounding box center [314, 13] width 78 height 27
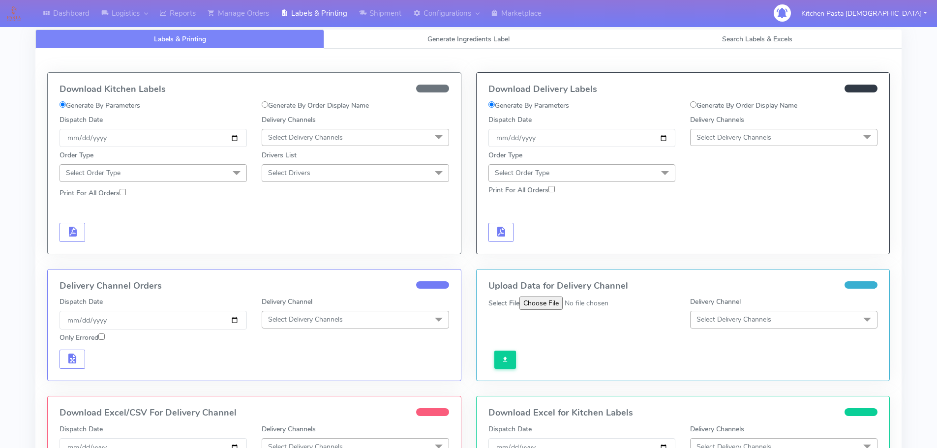
drag, startPoint x: 829, startPoint y: 136, endPoint x: 776, endPoint y: 181, distance: 69.1
click at [828, 140] on span "Select Delivery Channels" at bounding box center [783, 137] width 187 height 17
click at [718, 253] on div "Yodel" at bounding box center [783, 248] width 176 height 10
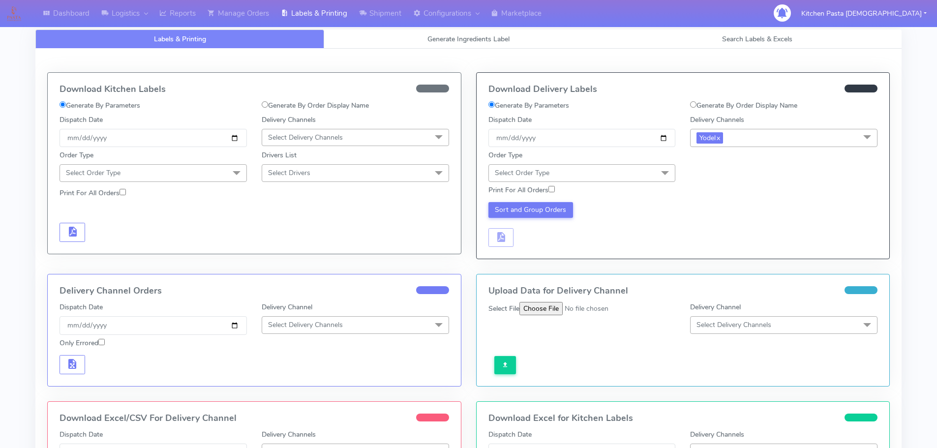
click at [591, 179] on span "Select Order Type" at bounding box center [581, 172] width 187 height 17
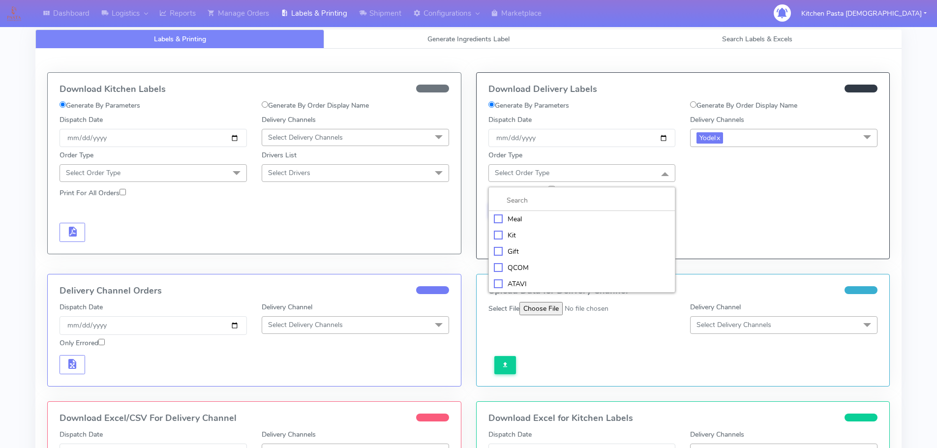
drag, startPoint x: 562, startPoint y: 211, endPoint x: 587, endPoint y: 200, distance: 27.8
click at [562, 209] on div "Meal Kit Gift QCOM ATAVI" at bounding box center [581, 240] width 187 height 106
click at [573, 221] on div "Meal" at bounding box center [582, 219] width 176 height 10
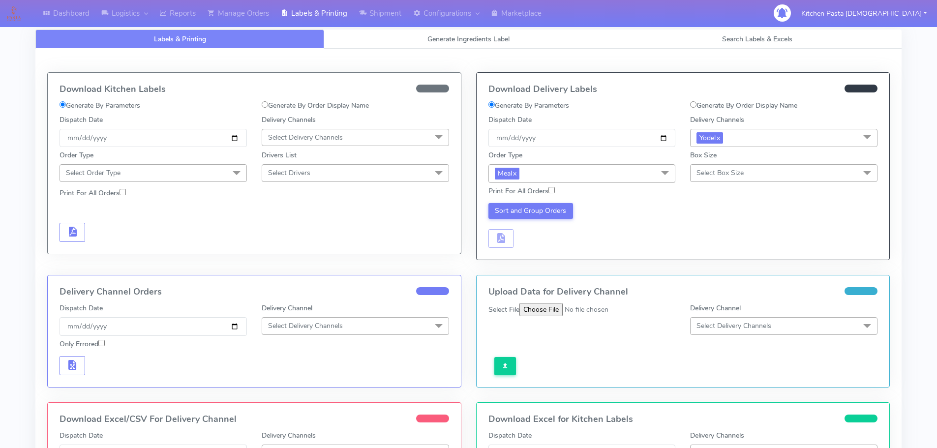
click at [716, 176] on span "Select Box Size" at bounding box center [719, 172] width 47 height 9
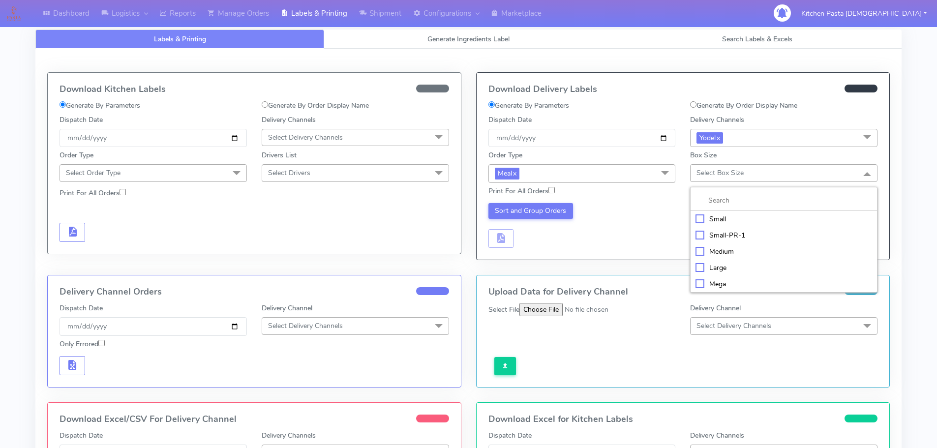
click at [735, 222] on div "Small" at bounding box center [783, 219] width 176 height 10
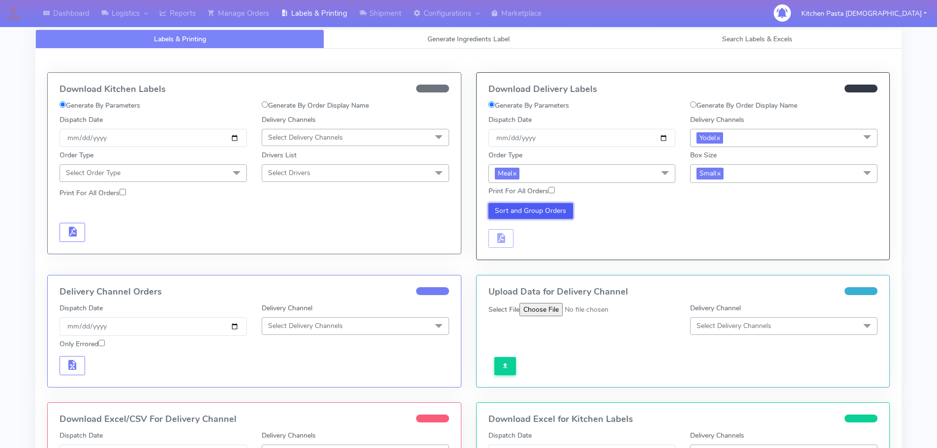
click at [554, 206] on button "Sort and Group Orders" at bounding box center [530, 211] width 85 height 16
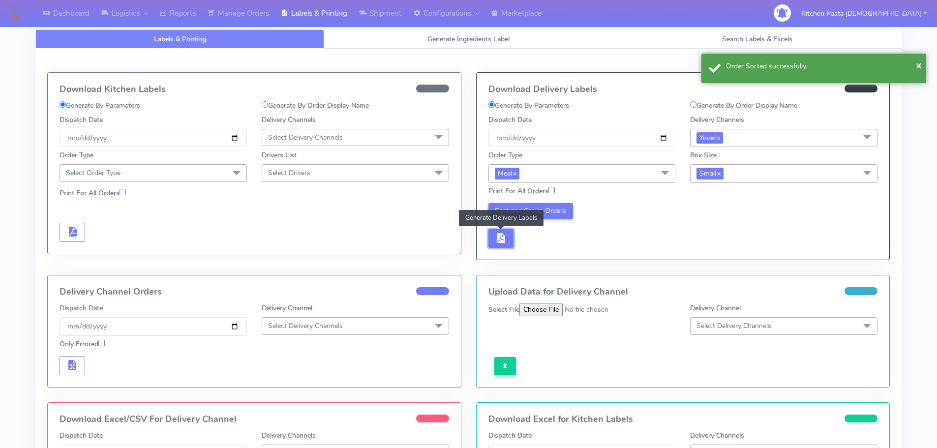
click at [510, 242] on button "button" at bounding box center [501, 238] width 26 height 19
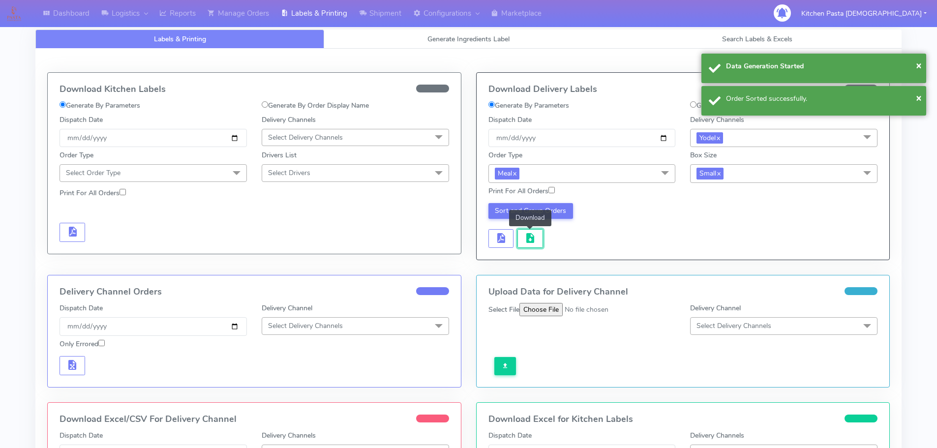
click at [525, 241] on span "button" at bounding box center [530, 239] width 12 height 9
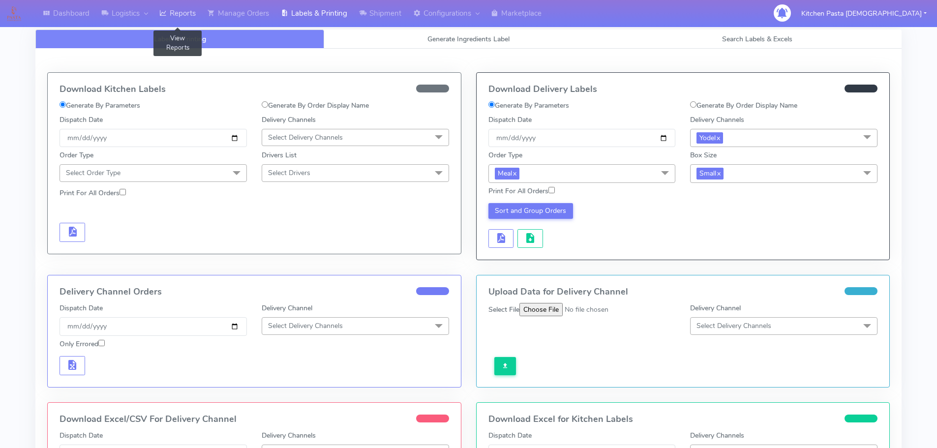
click at [164, 14] on icon at bounding box center [162, 13] width 7 height 10
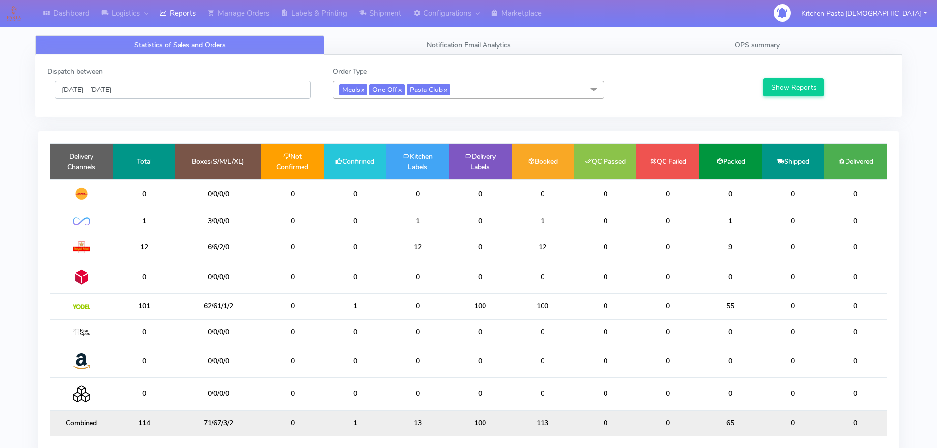
click at [217, 98] on input "[DATE] - [DATE]" at bounding box center [183, 90] width 256 height 18
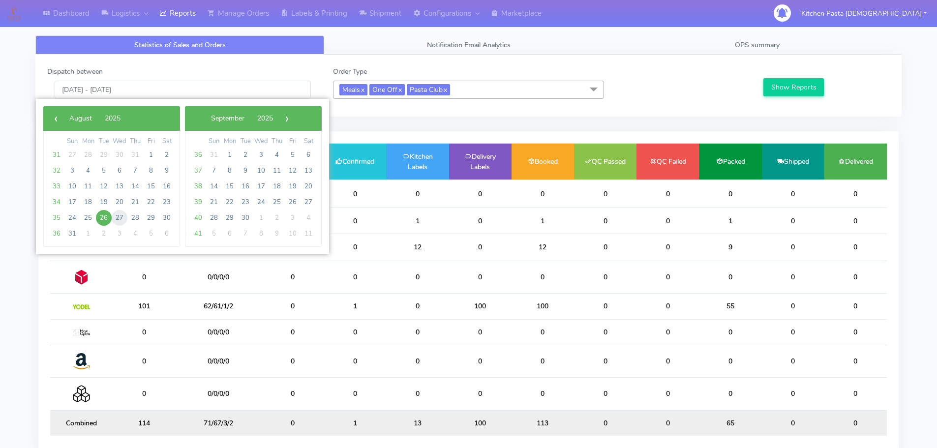
click at [114, 213] on span "27" at bounding box center [120, 218] width 16 height 16
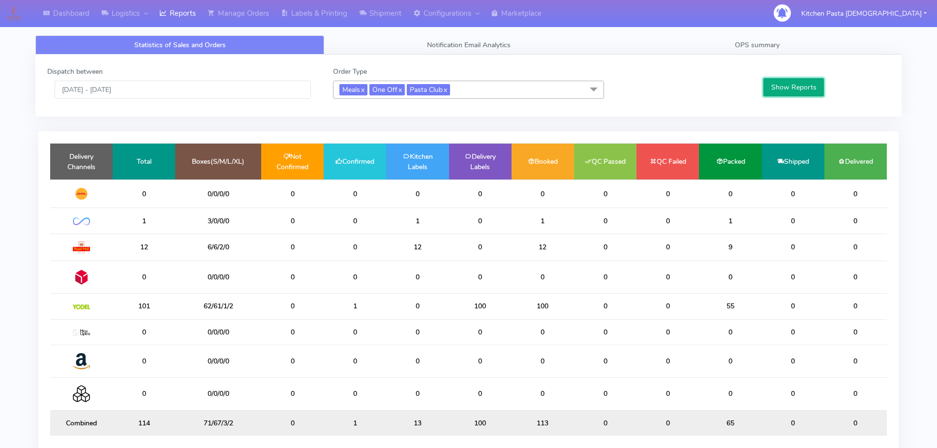
click at [810, 94] on button "Show Reports" at bounding box center [793, 87] width 60 height 18
click at [230, 89] on input "[DATE] - [DATE]" at bounding box center [183, 90] width 256 height 18
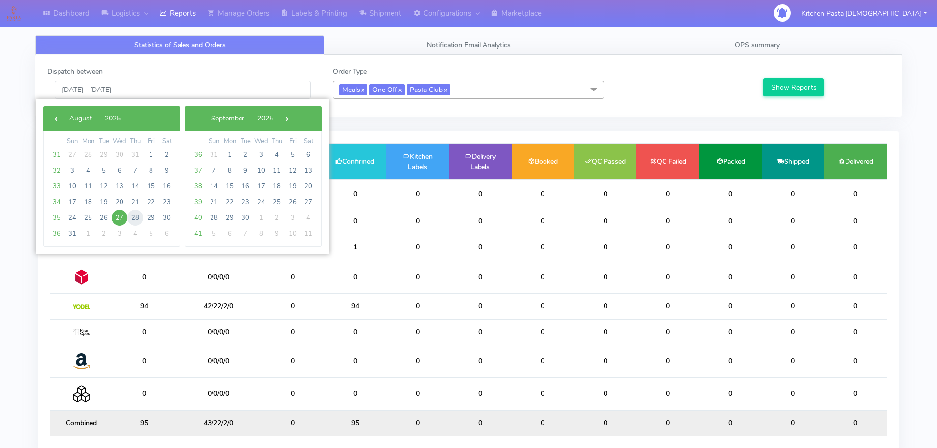
click at [138, 212] on span "28" at bounding box center [135, 218] width 16 height 16
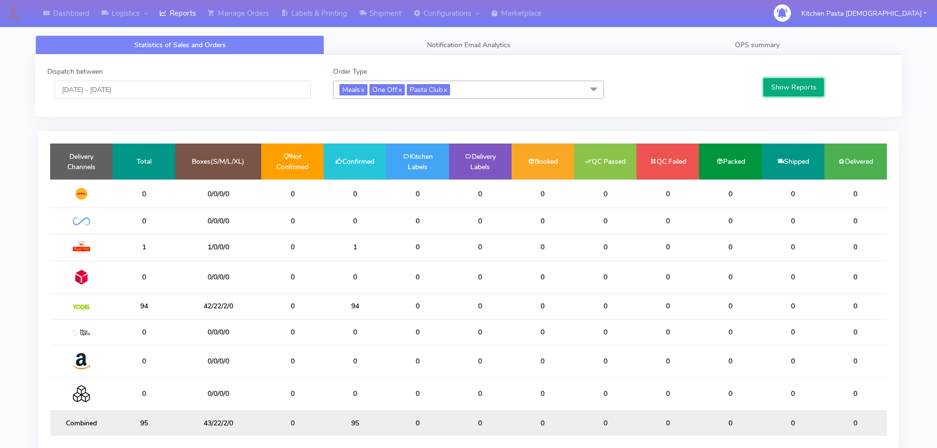
click at [808, 86] on button "Show Reports" at bounding box center [793, 87] width 60 height 18
click at [229, 88] on input "[DATE] - [DATE]" at bounding box center [183, 90] width 256 height 18
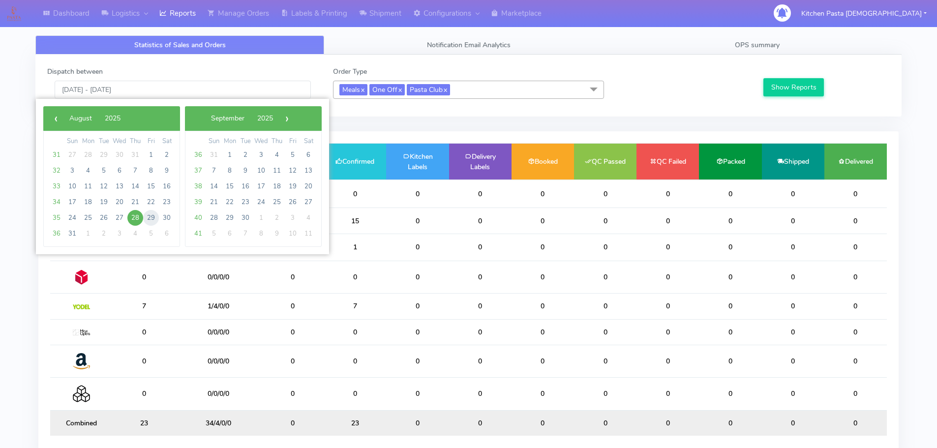
click at [145, 220] on span "29" at bounding box center [151, 218] width 16 height 16
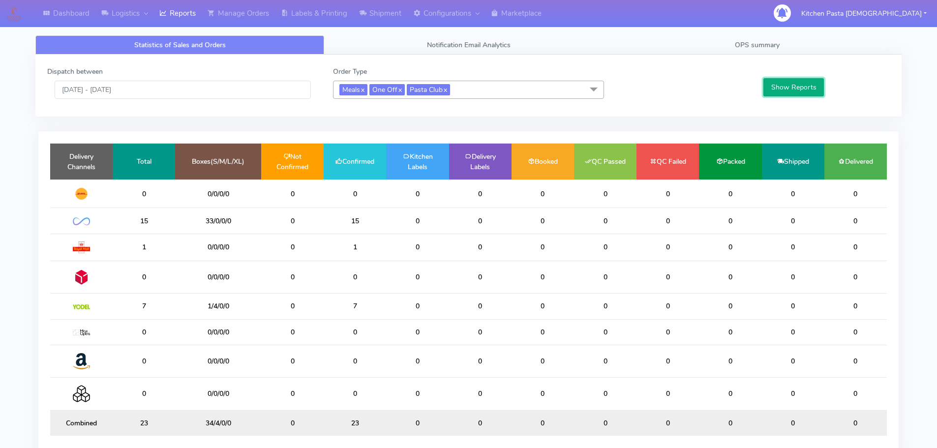
click at [792, 84] on button "Show Reports" at bounding box center [793, 87] width 60 height 18
click at [213, 86] on input "[DATE] - [DATE]" at bounding box center [183, 90] width 256 height 18
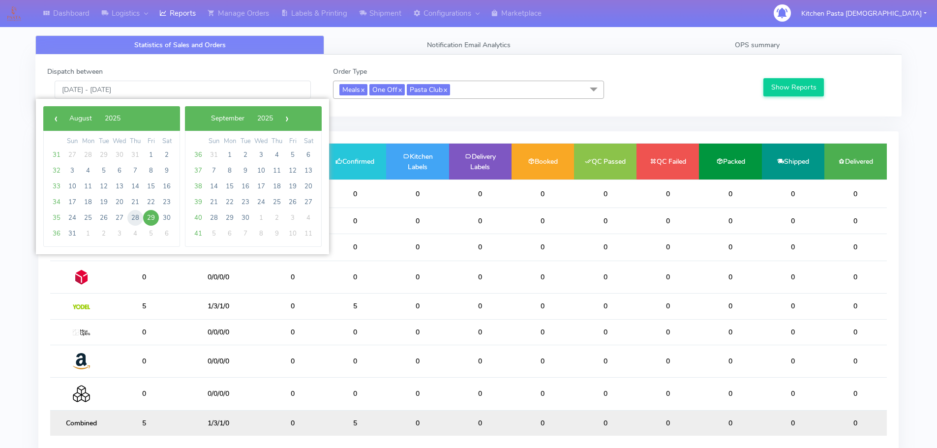
click at [135, 219] on span "28" at bounding box center [135, 218] width 16 height 16
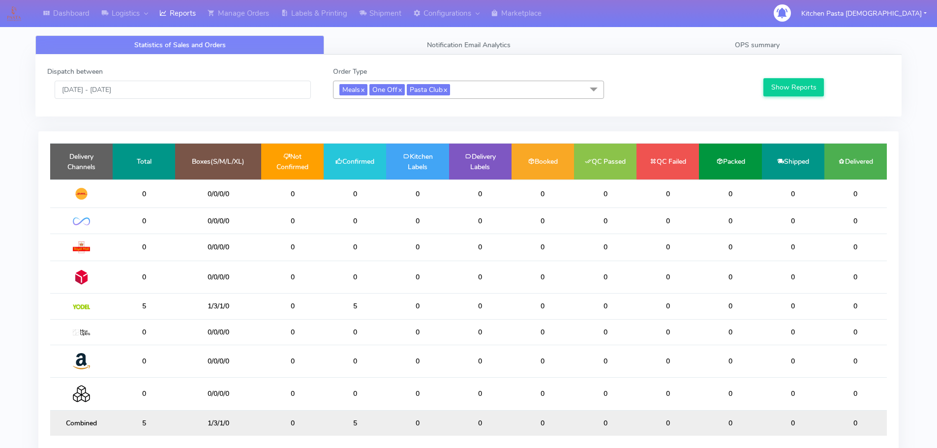
click at [778, 97] on div "Show Reports" at bounding box center [825, 82] width 143 height 32
click at [776, 93] on button "Show Reports" at bounding box center [793, 87] width 60 height 18
click at [190, 101] on div "Dispatch between [DATE] - [DATE] Order Type Meals x One Off x Pasta Club x Sele…" at bounding box center [468, 85] width 857 height 38
click at [183, 95] on input "[DATE] - [DATE]" at bounding box center [183, 90] width 256 height 18
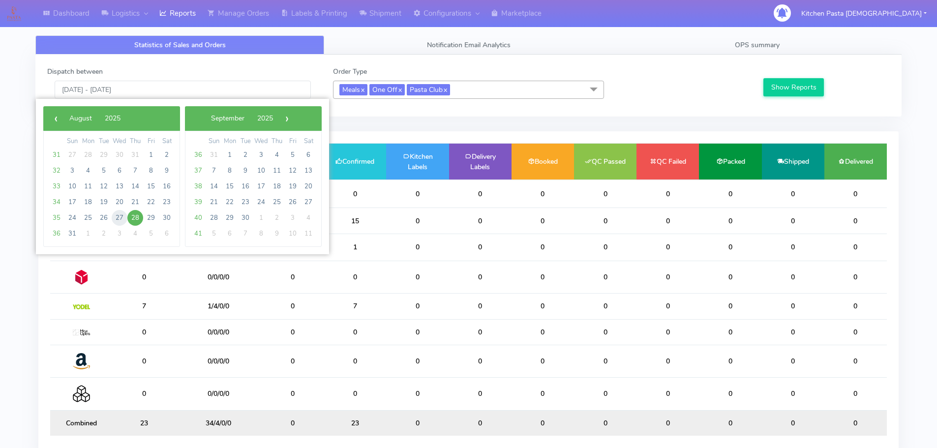
click at [116, 219] on span "27" at bounding box center [120, 218] width 16 height 16
type input "[DATE] - [DATE]"
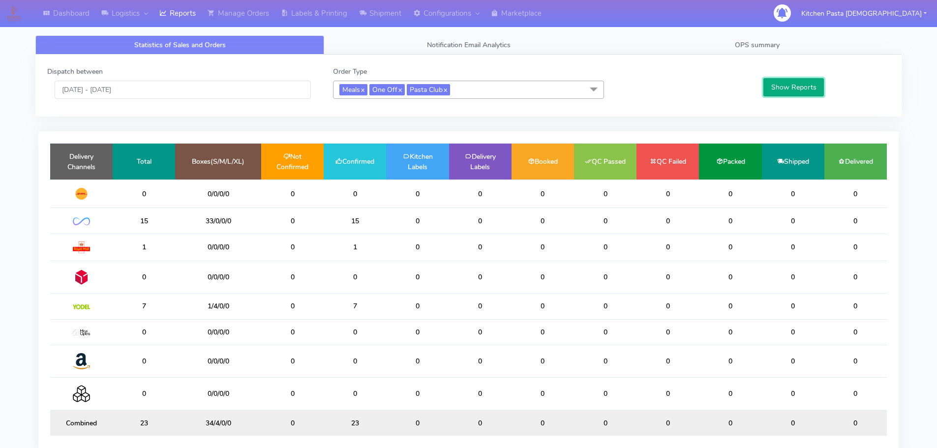
click at [786, 85] on button "Show Reports" at bounding box center [793, 87] width 60 height 18
